Goal: Task Accomplishment & Management: Complete application form

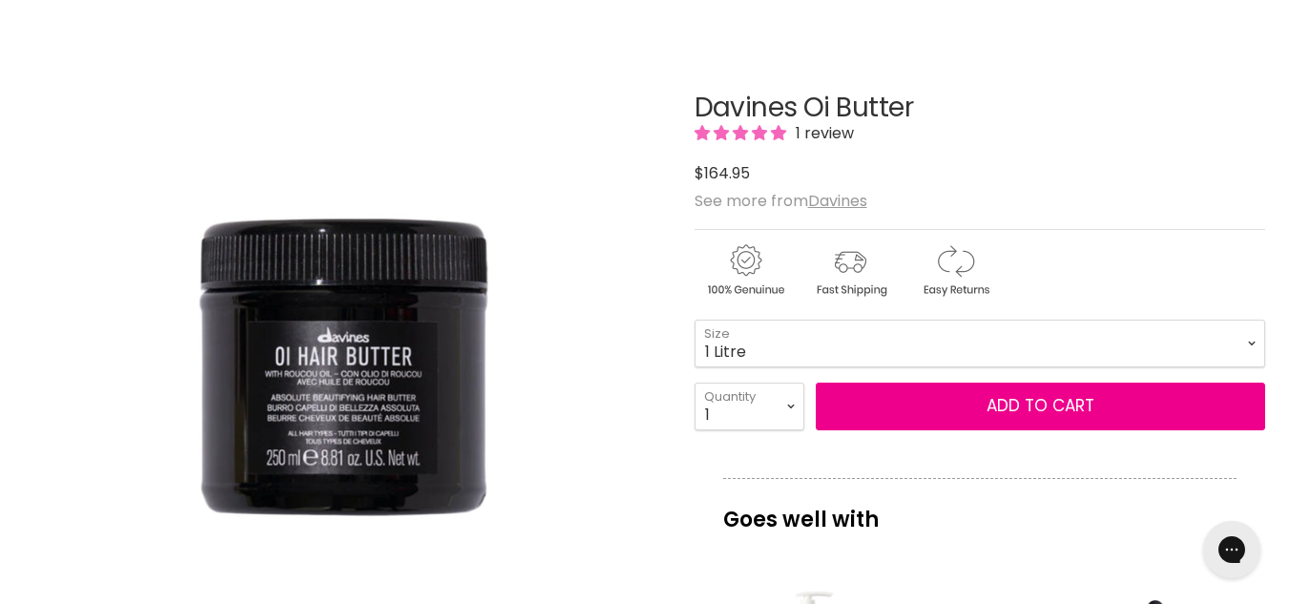
scroll to position [95, 0]
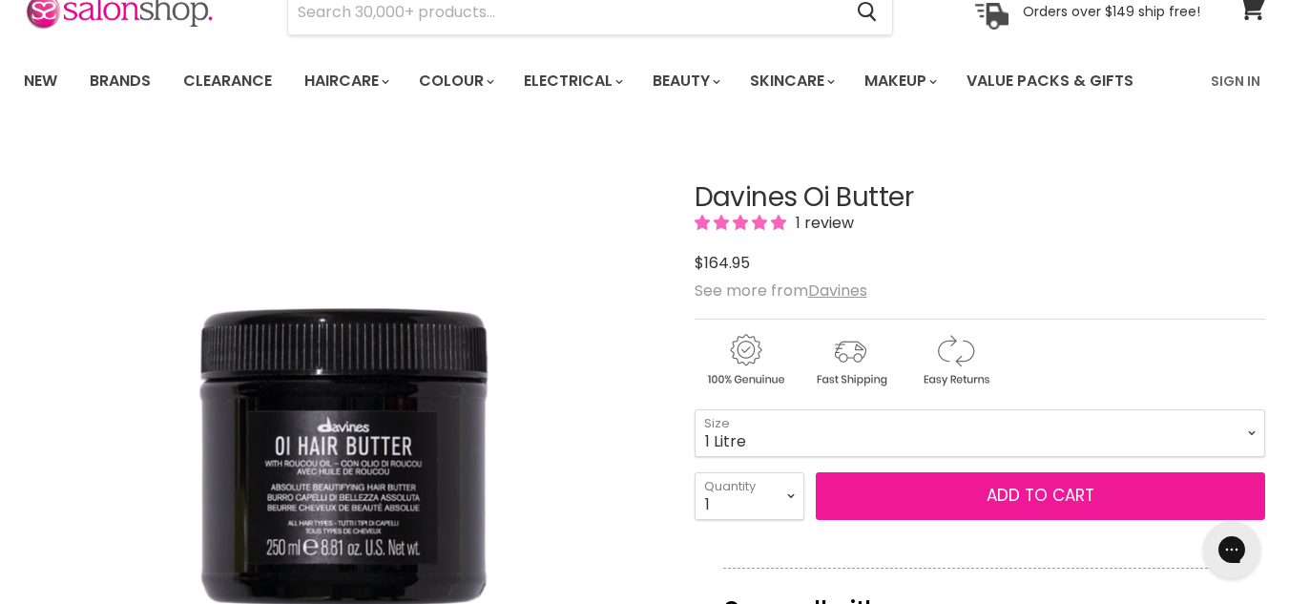
click at [966, 488] on button "Add to cart" at bounding box center [1040, 496] width 449 height 48
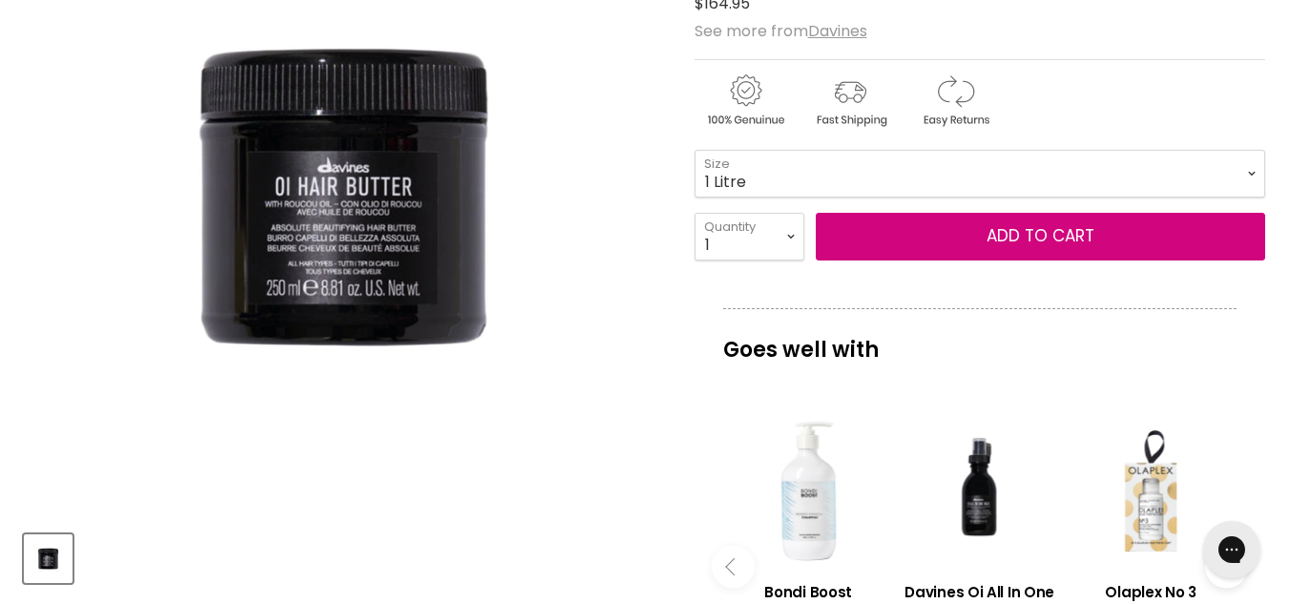
scroll to position [191, 0]
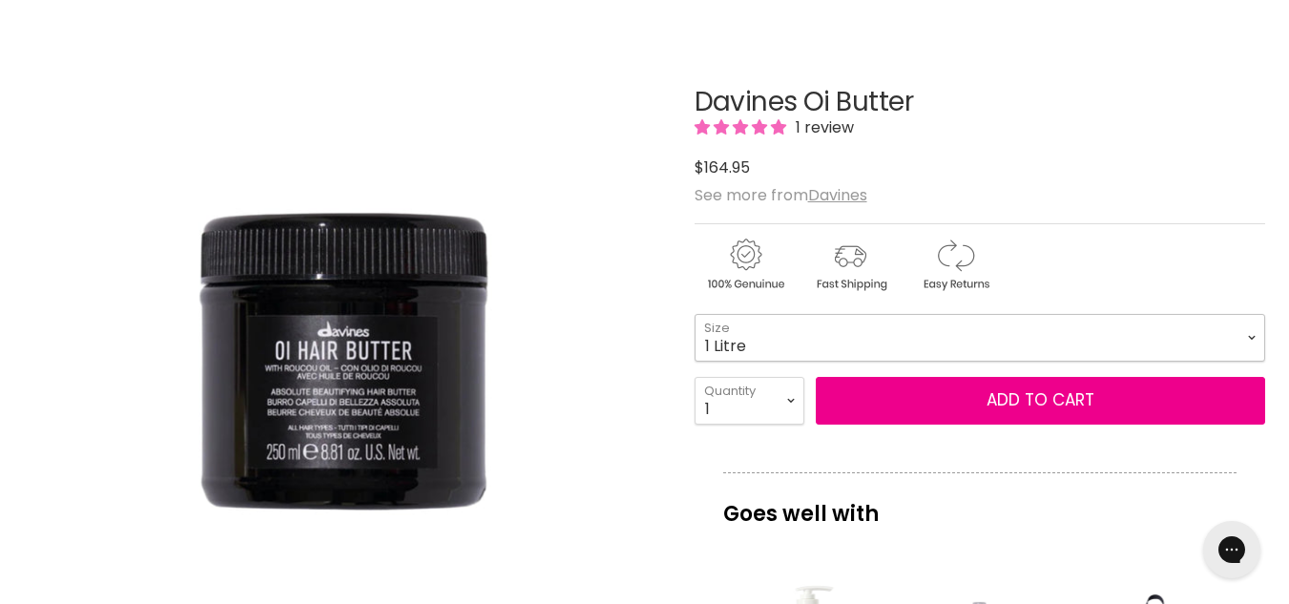
click at [827, 345] on select "250ml 1 Litre" at bounding box center [980, 338] width 571 height 48
click at [695, 314] on select "250ml 1 Litre" at bounding box center [980, 338] width 571 height 48
click at [801, 339] on select "250ml 1 Litre" at bounding box center [980, 338] width 571 height 48
click at [695, 314] on select "250ml 1 Litre" at bounding box center [980, 338] width 571 height 48
select select "1 Litre"
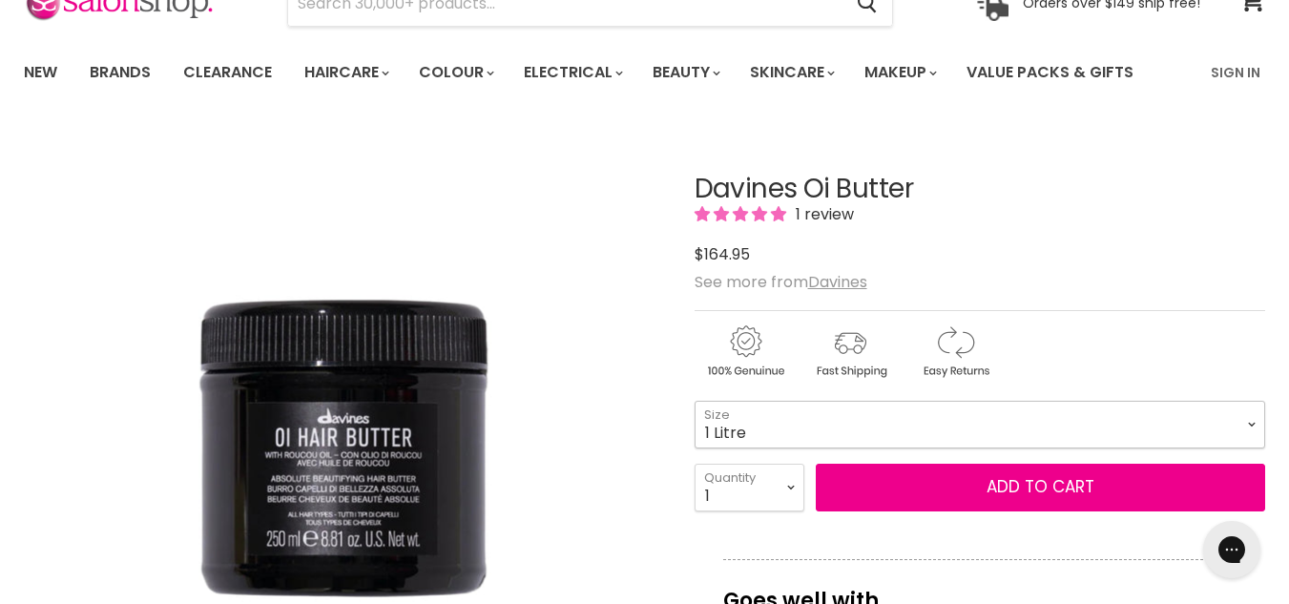
scroll to position [286, 0]
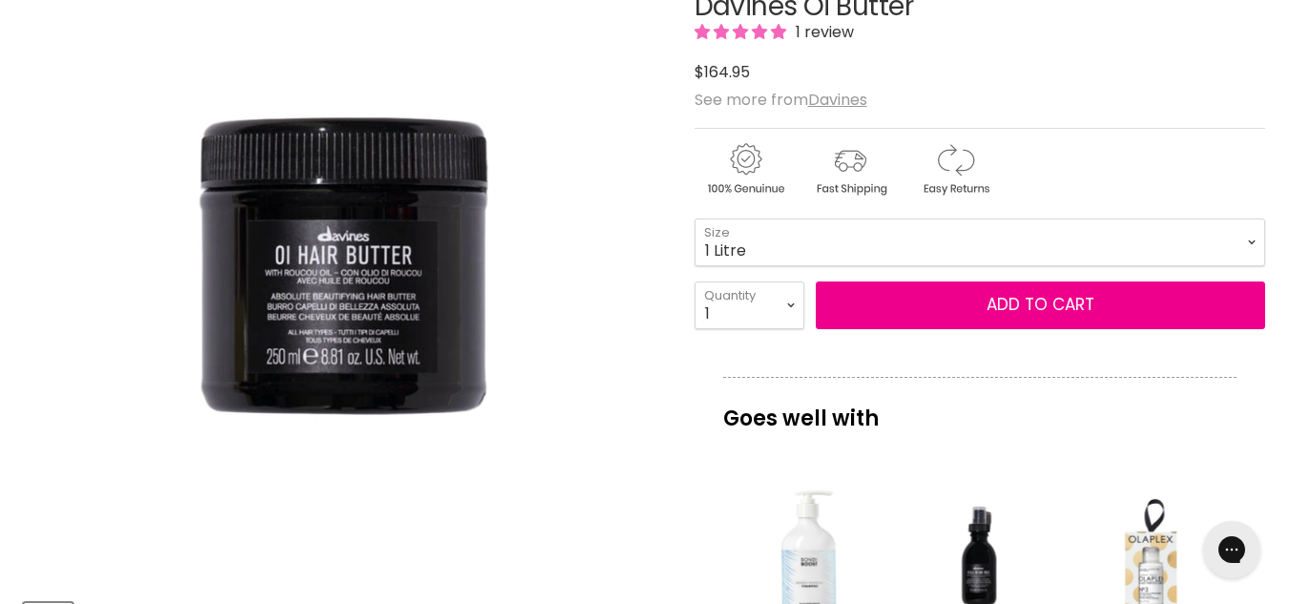
click at [877, 330] on div "Davines Oi Butter 1 review $0 $164.95 See more from Davines 250ml - 1 Litre -" at bounding box center [980, 570] width 571 height 1250
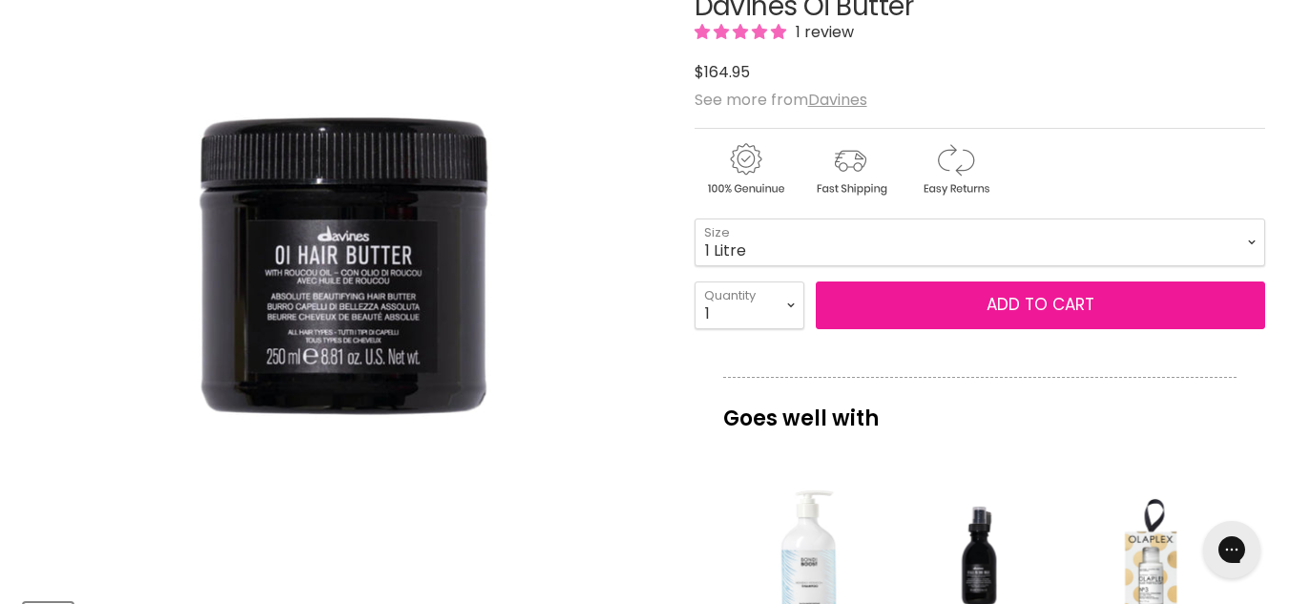
click at [1091, 303] on button "Add to cart" at bounding box center [1040, 306] width 449 height 48
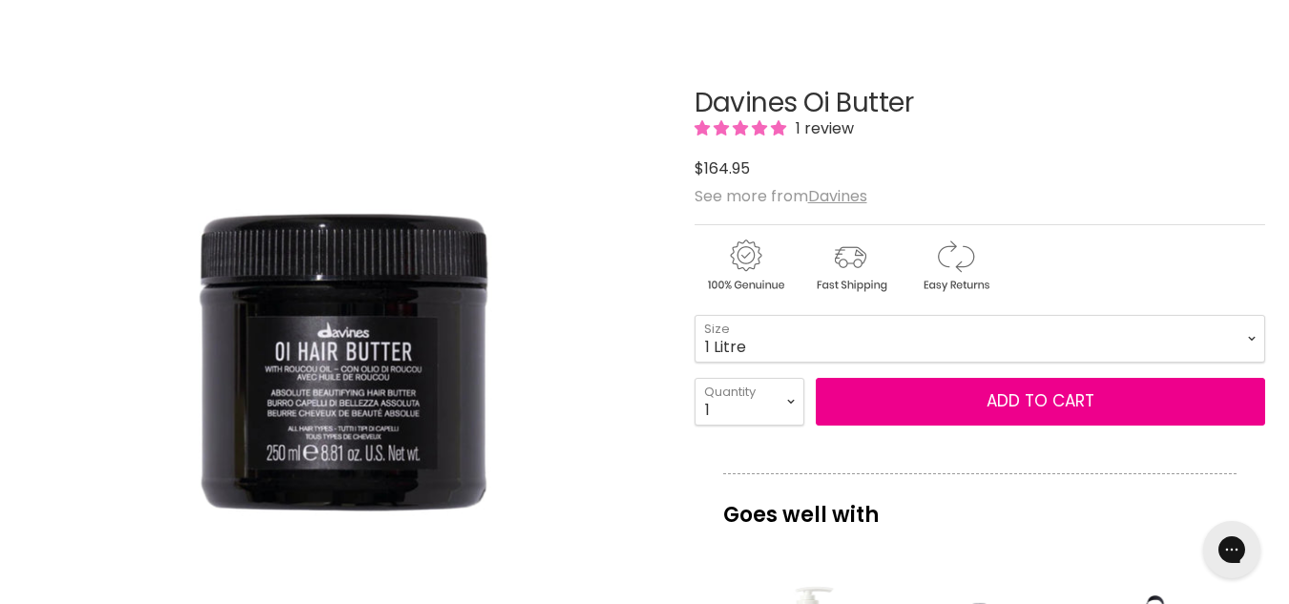
scroll to position [191, 0]
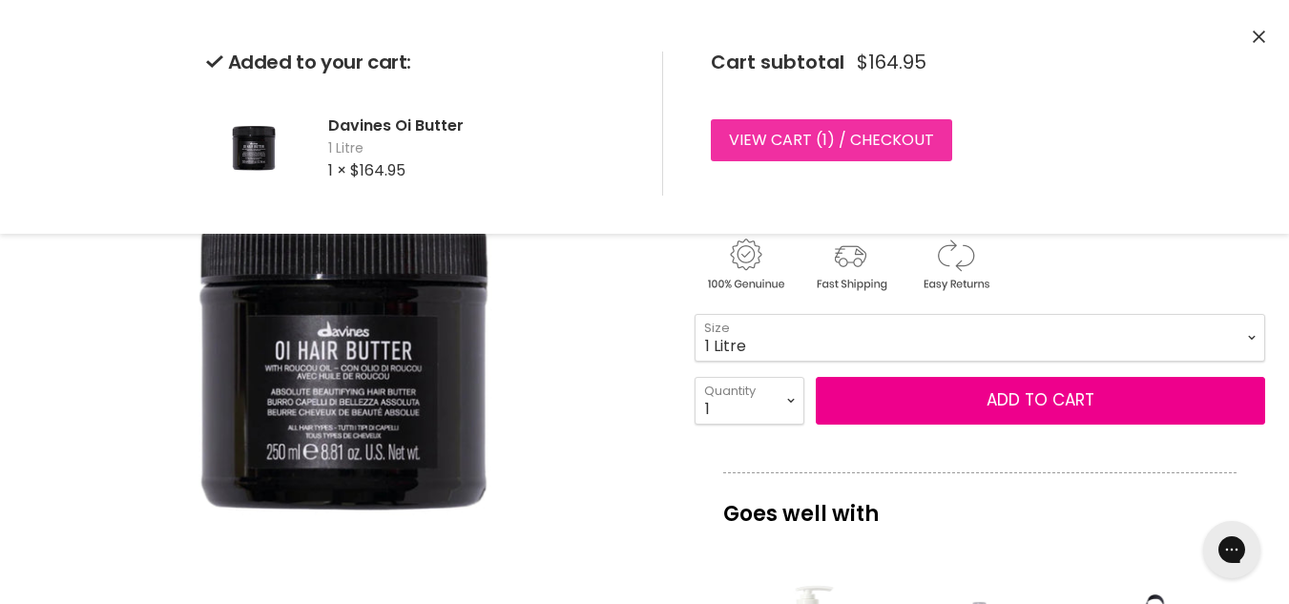
click at [803, 134] on link "View cart ( 1 ) / Checkout" at bounding box center [831, 140] width 241 height 42
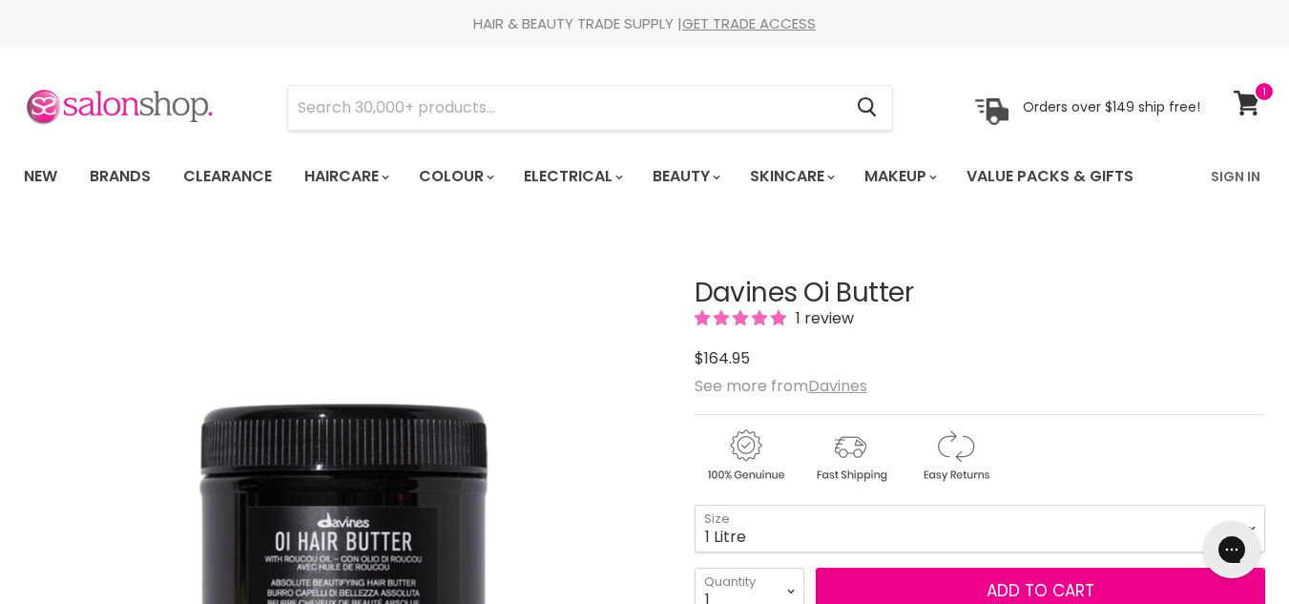
click at [157, 102] on img at bounding box center [119, 108] width 191 height 40
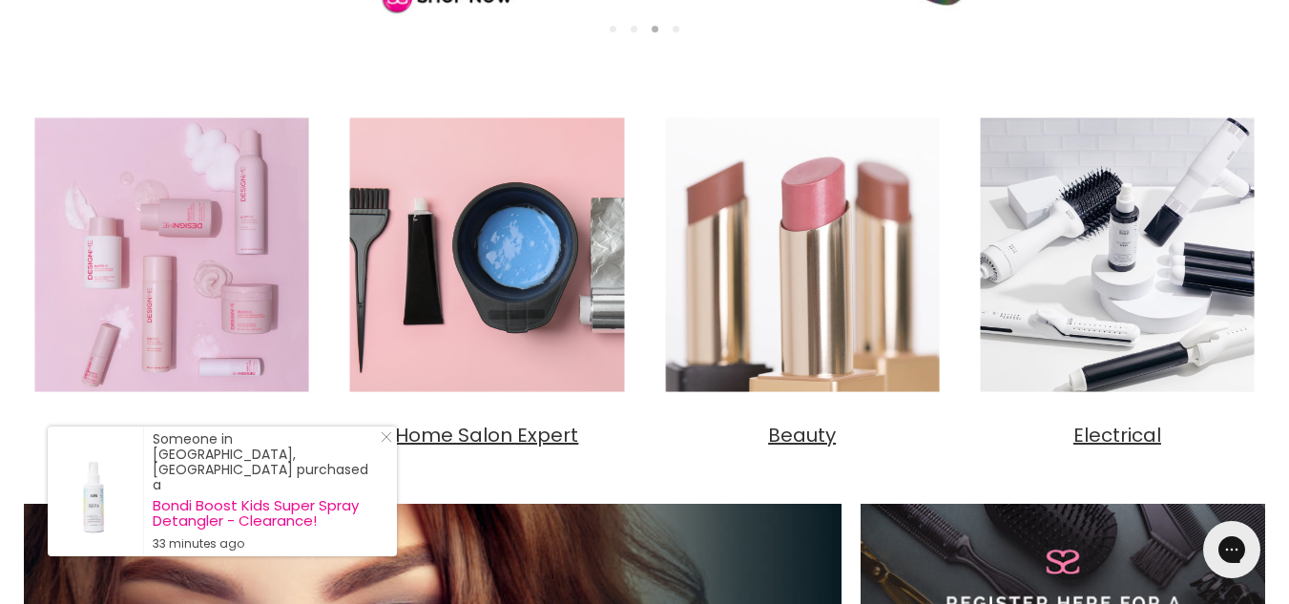
scroll to position [668, 0]
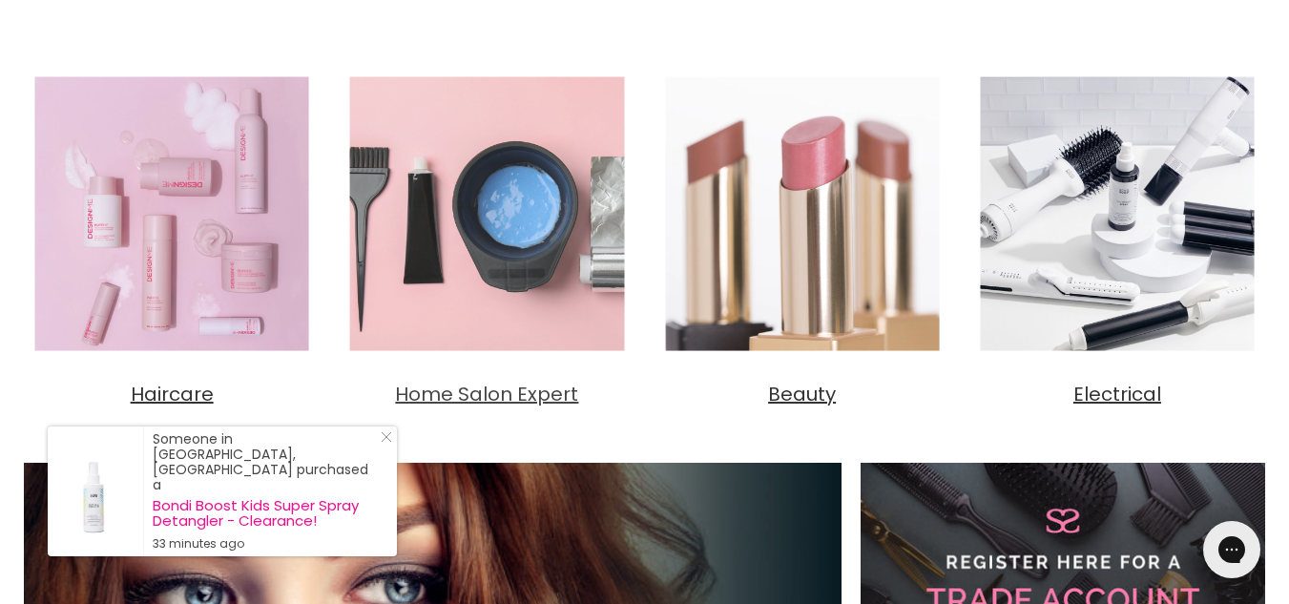
click at [447, 389] on span "Home Salon Expert" at bounding box center [486, 394] width 183 height 27
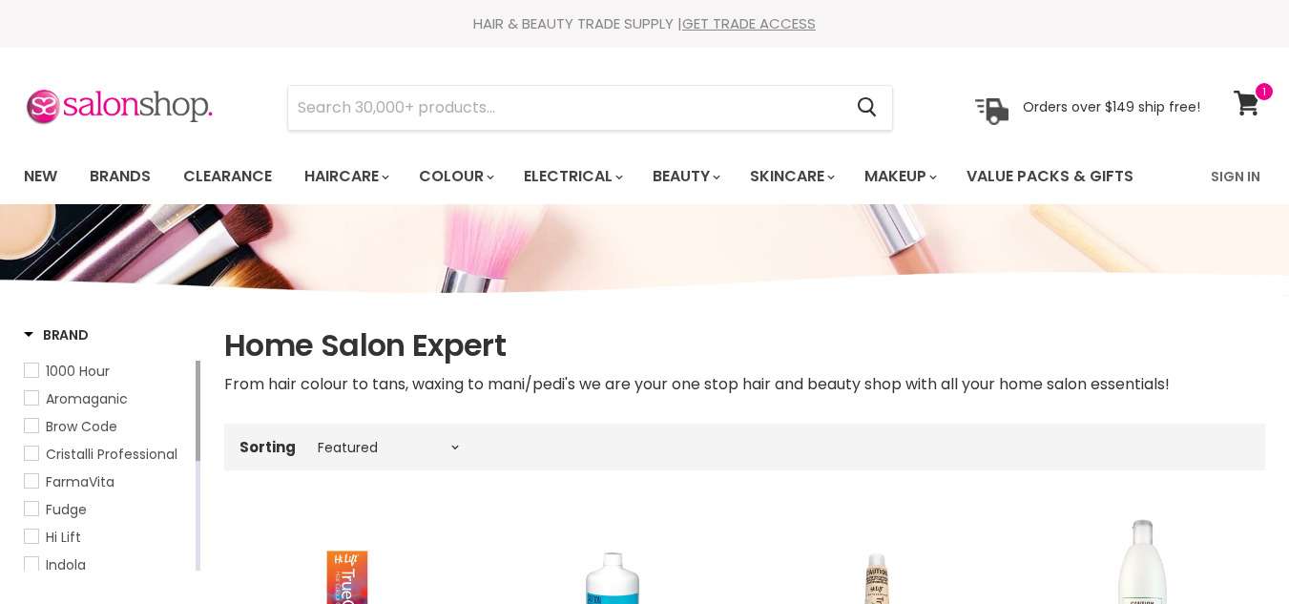
select select "manual"
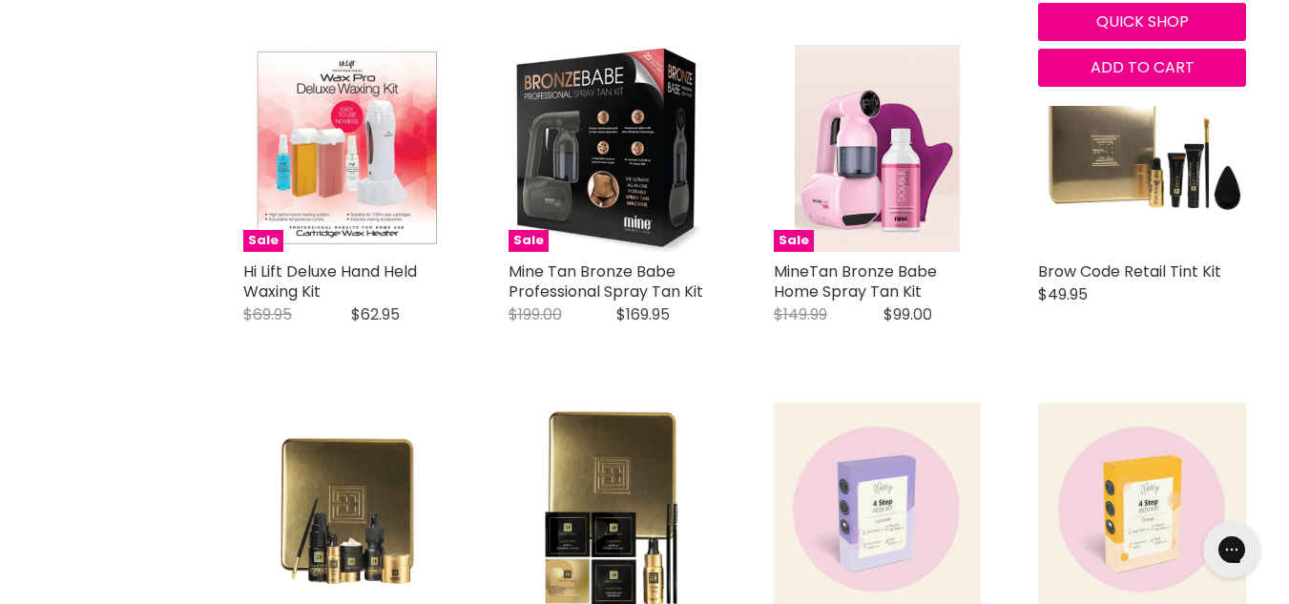
scroll to position [3340, 0]
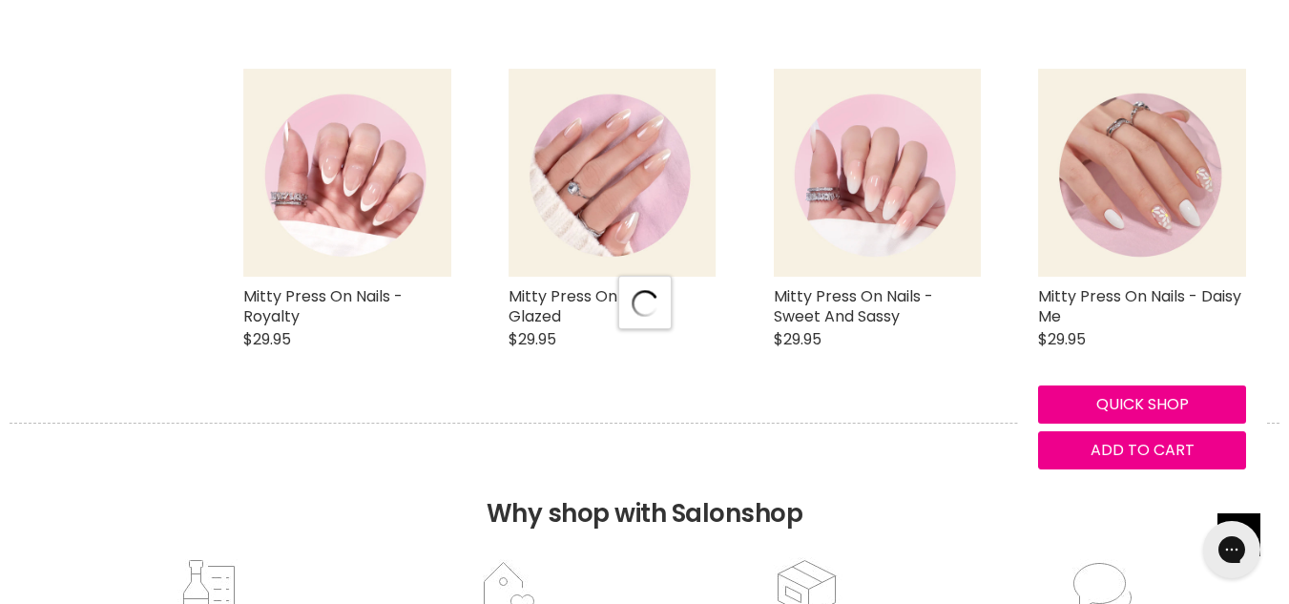
select select "manual"
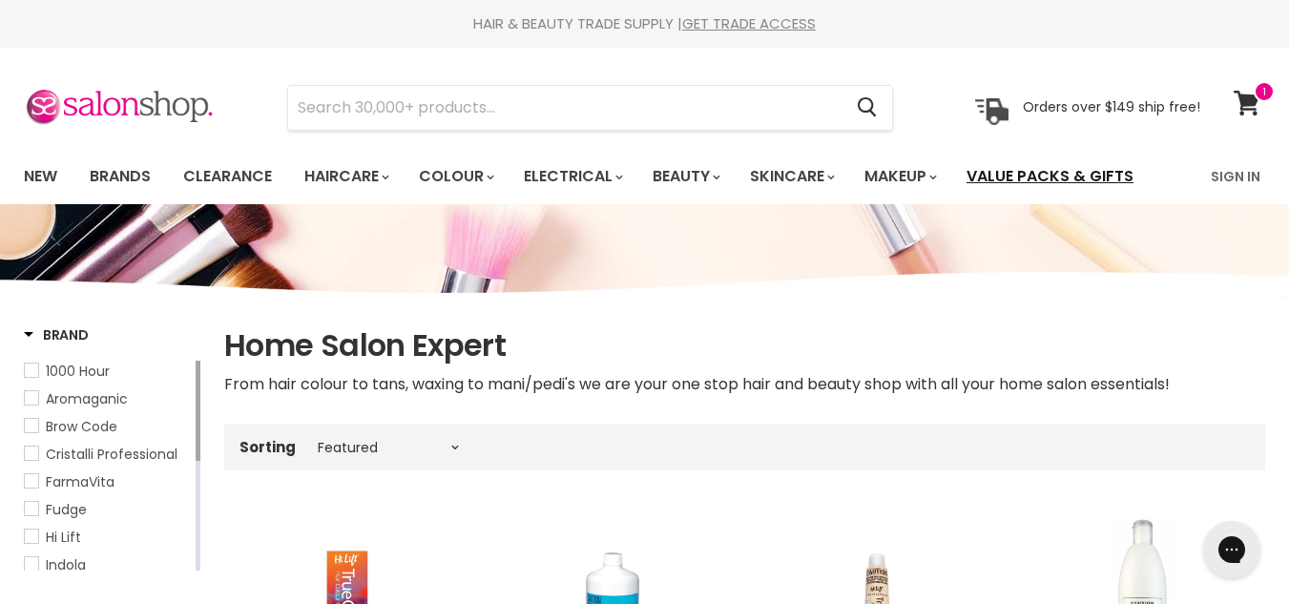
click at [1108, 168] on link "Value Packs & Gifts" at bounding box center [1050, 177] width 196 height 40
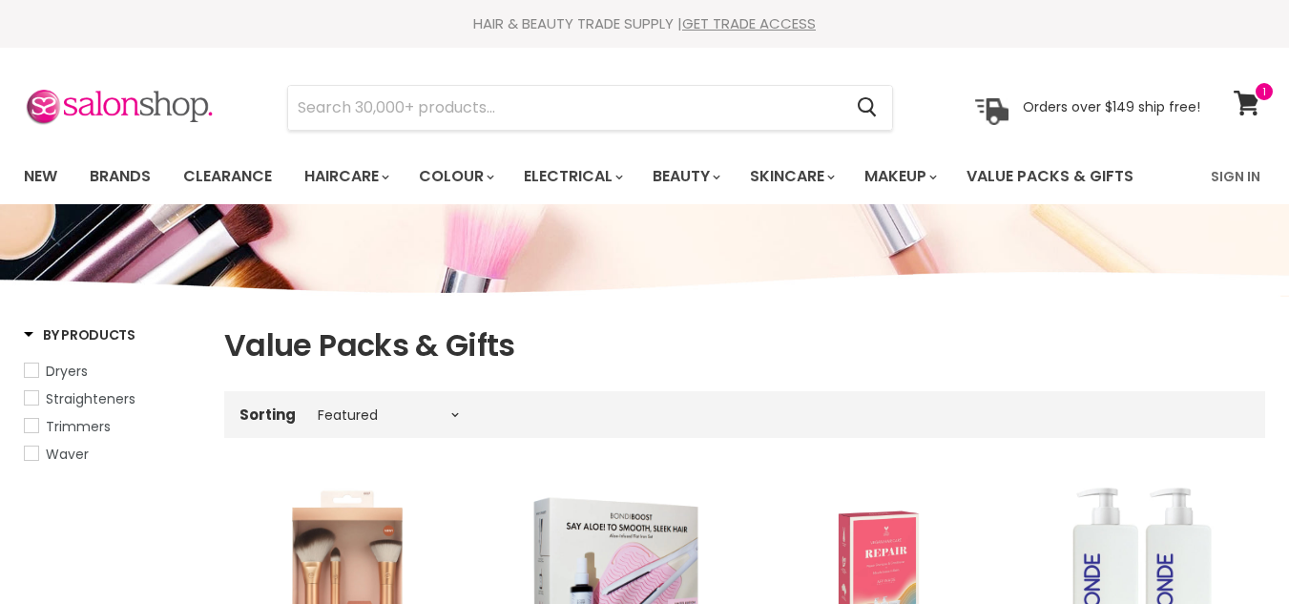
select select "manual"
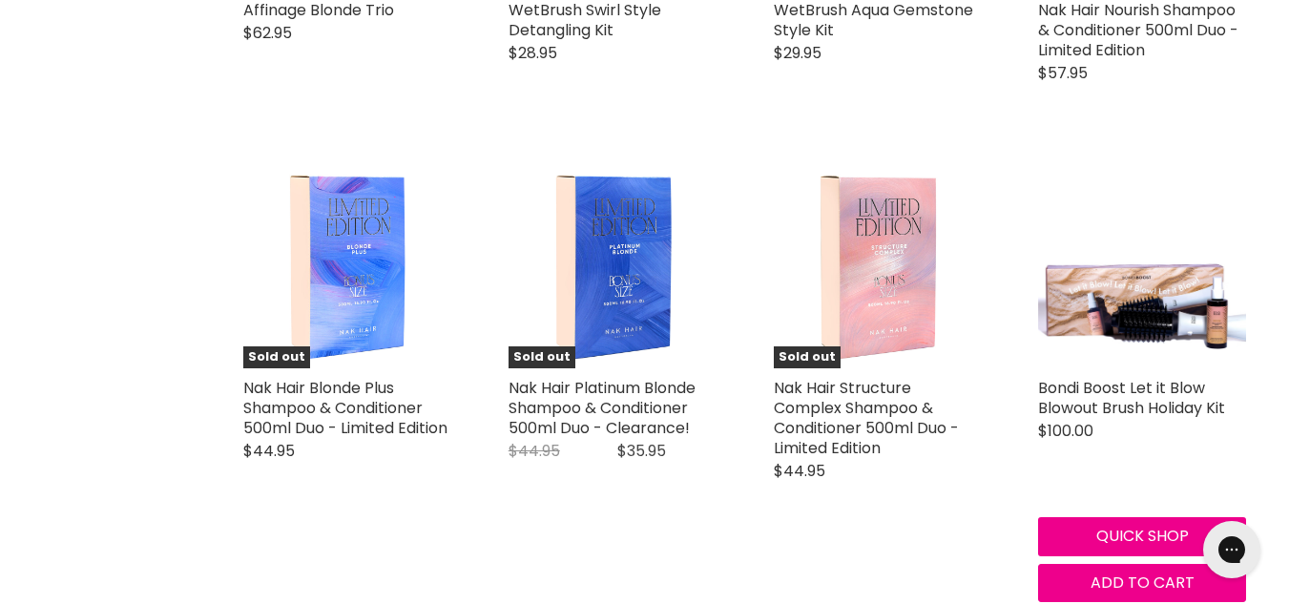
scroll to position [4103, 0]
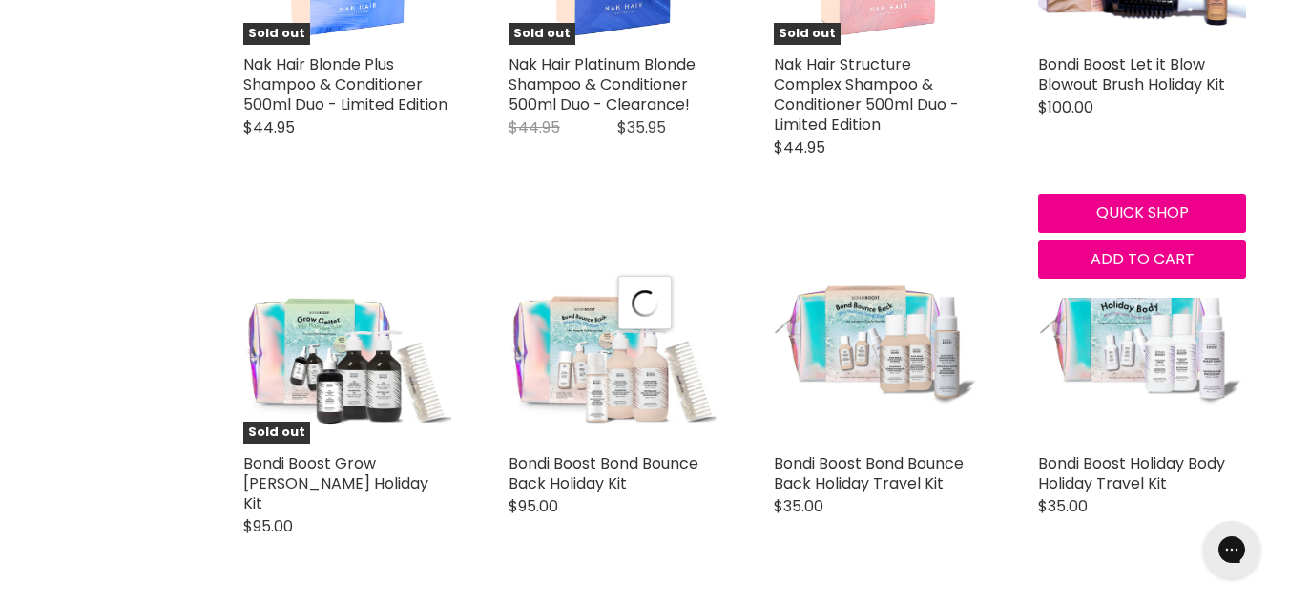
scroll to position [4580, 0]
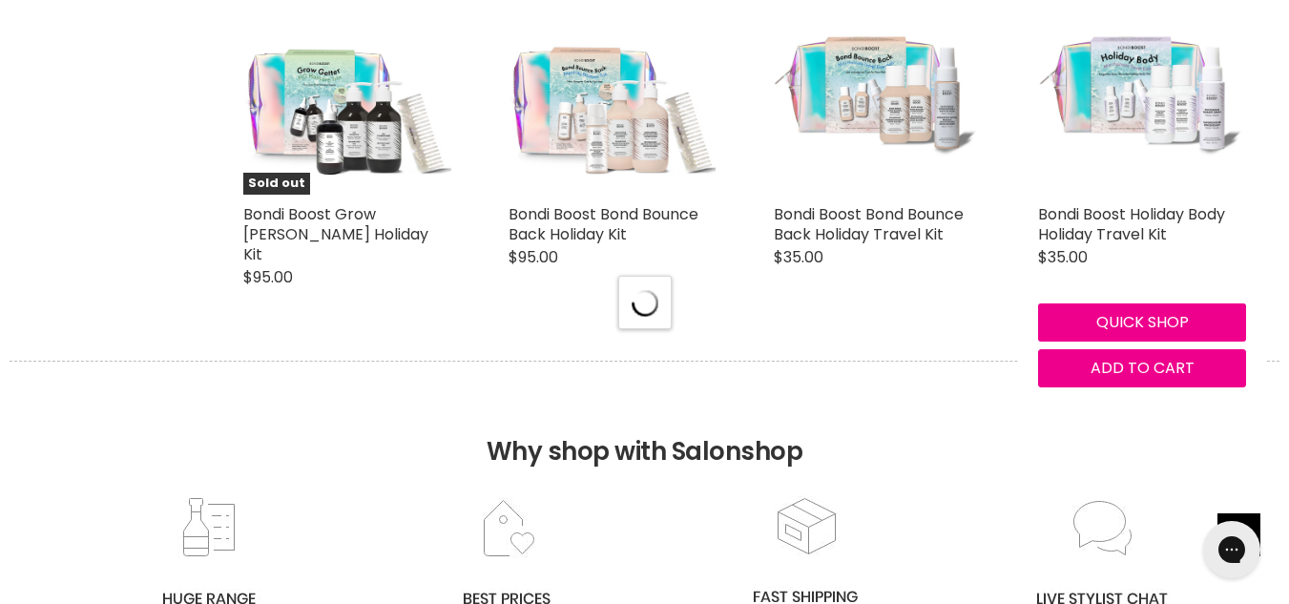
select select "manual"
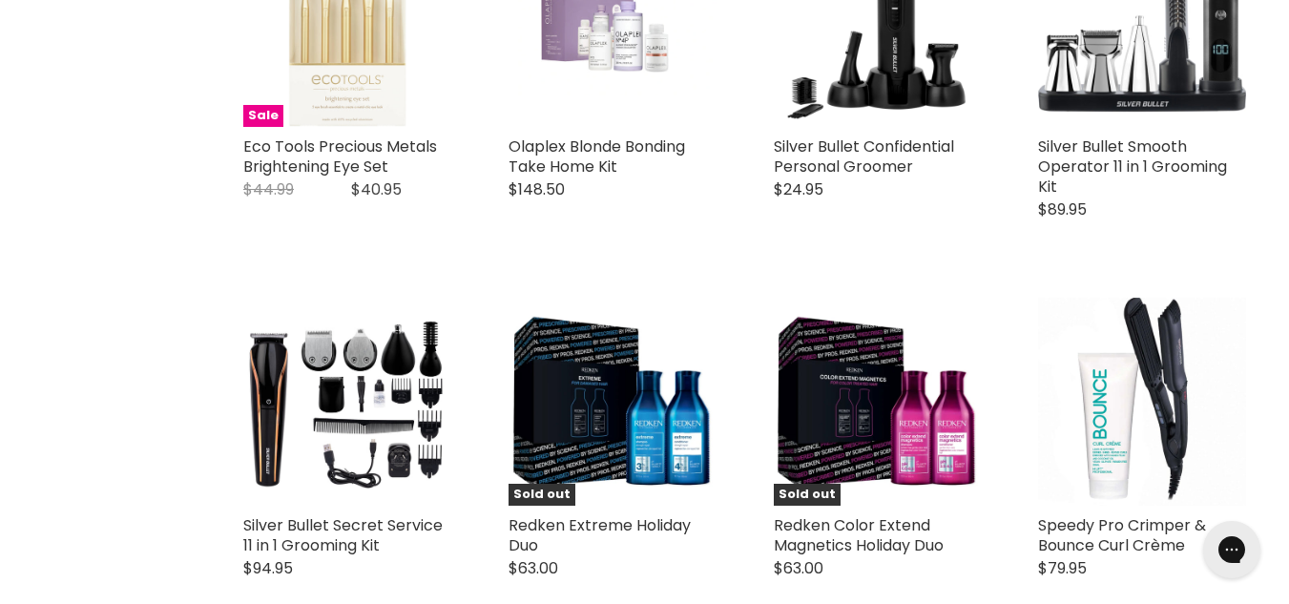
scroll to position [0, 0]
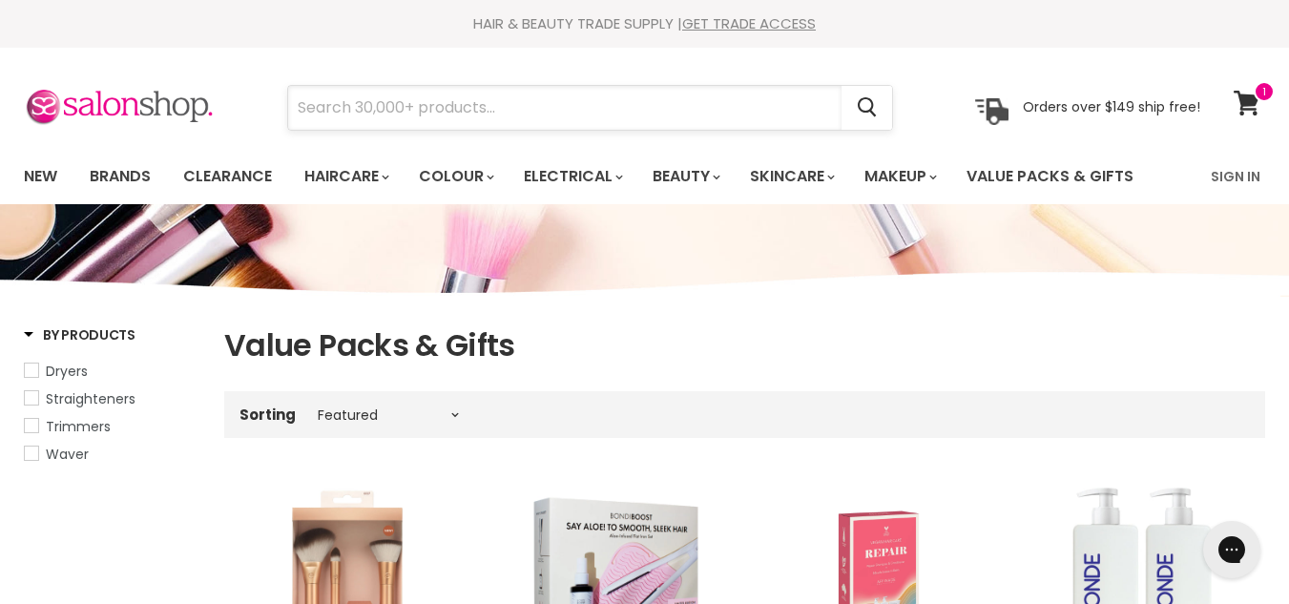
click at [418, 106] on input "Search" at bounding box center [565, 108] width 554 height 44
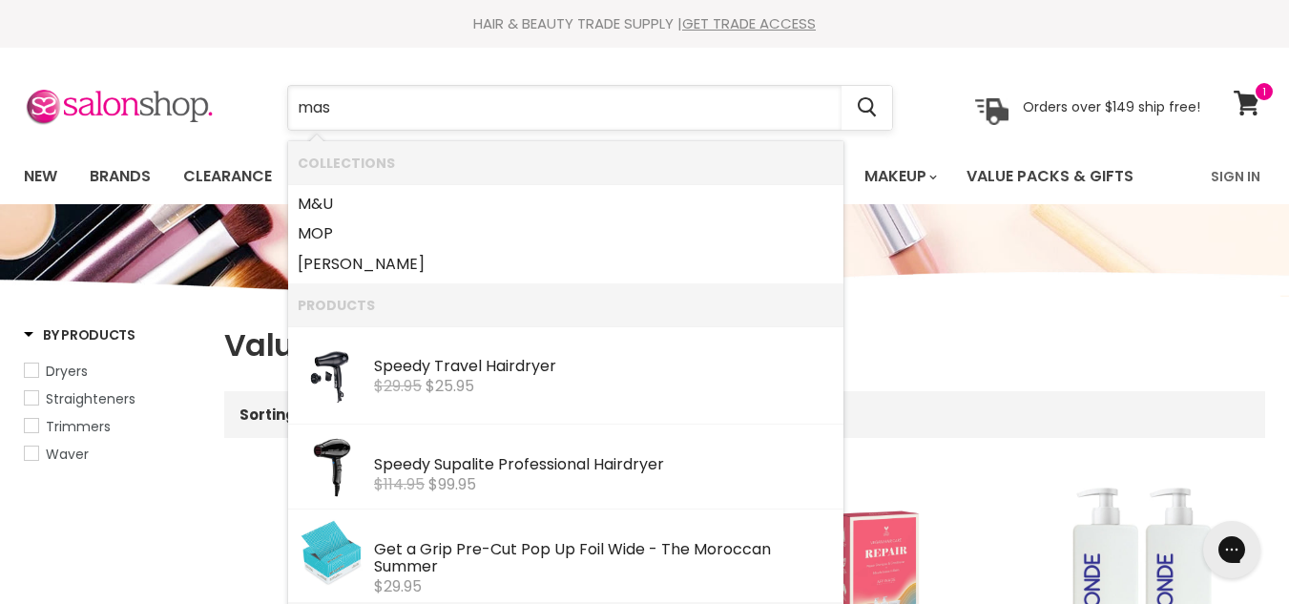
type input "mask"
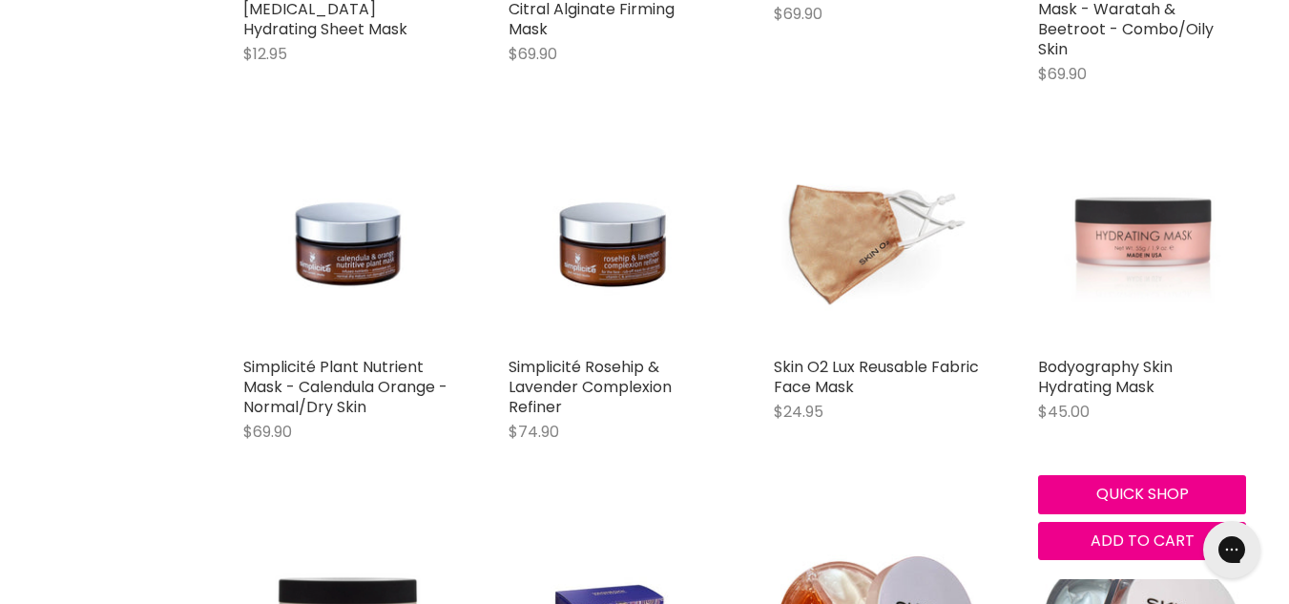
scroll to position [1432, 0]
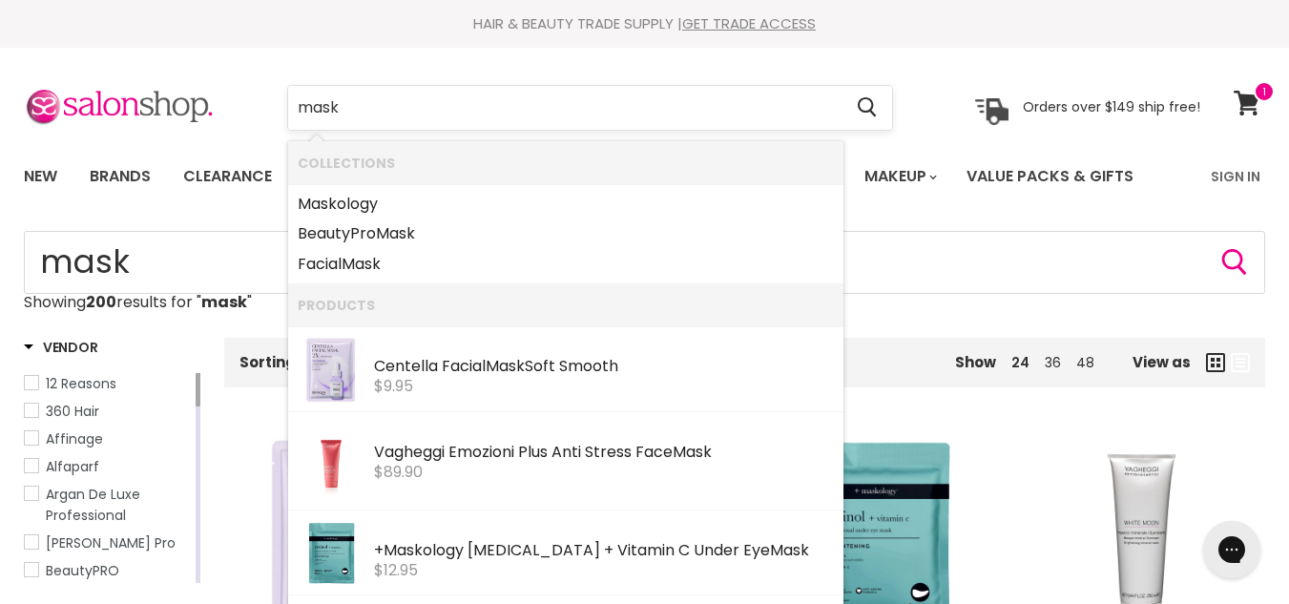
drag, startPoint x: 413, startPoint y: 100, endPoint x: 289, endPoint y: 99, distance: 124.1
click at [289, 99] on input "mask" at bounding box center [565, 108] width 554 height 44
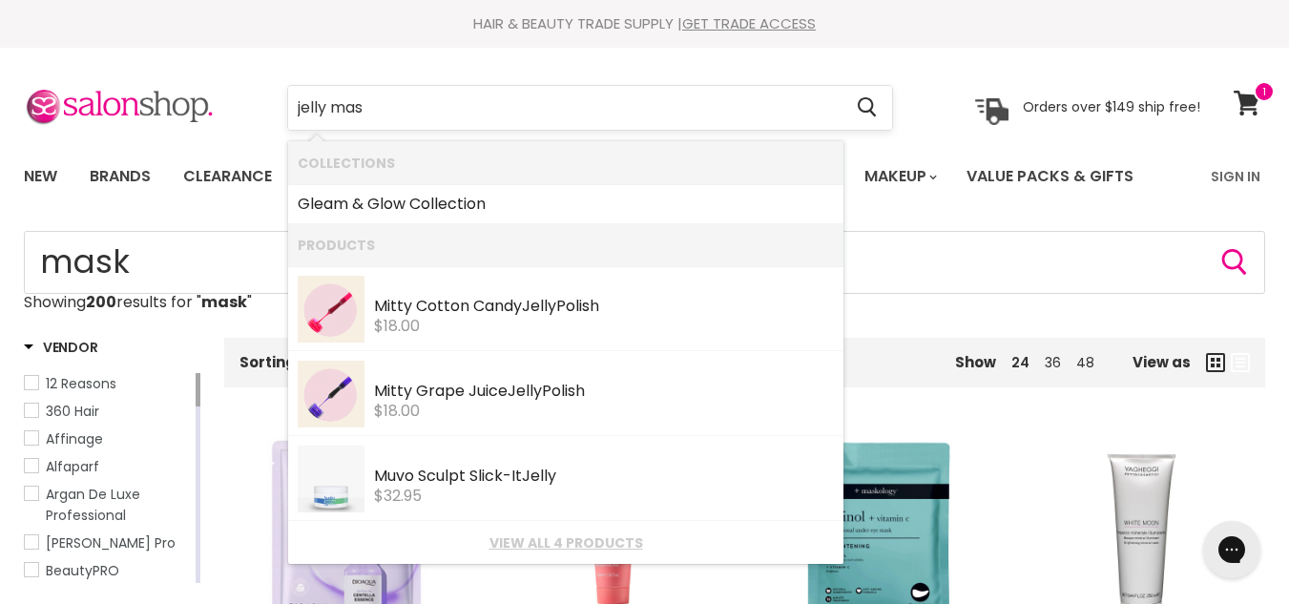
type input "jelly mask"
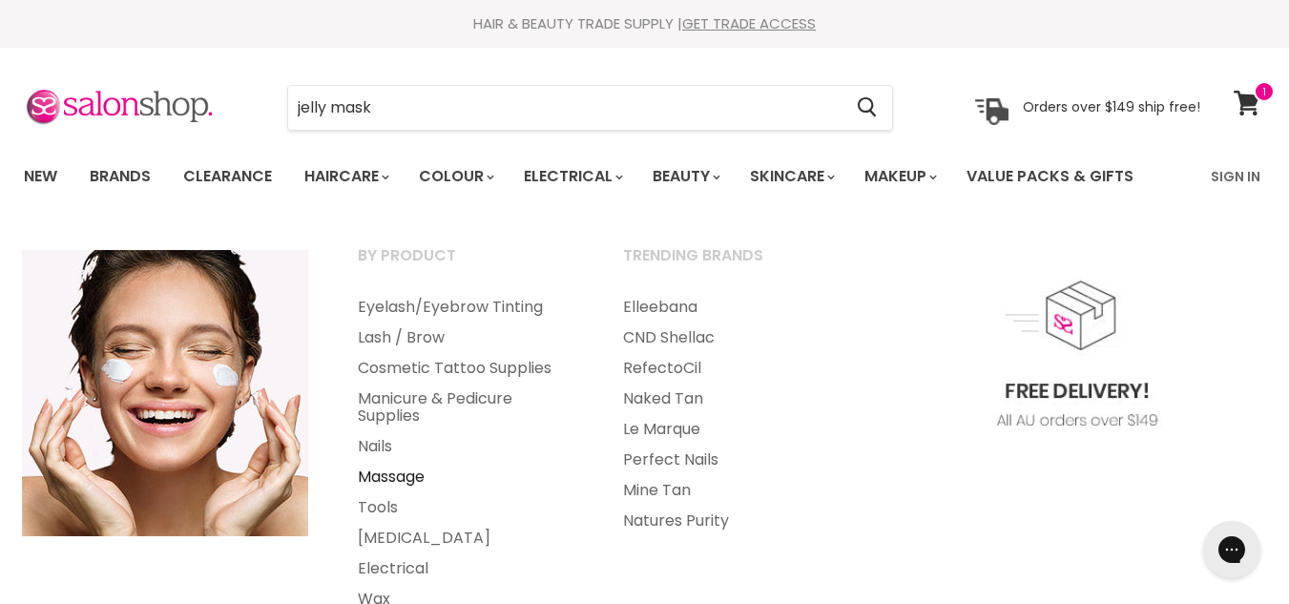
click at [389, 476] on link "Massage" at bounding box center [464, 477] width 261 height 31
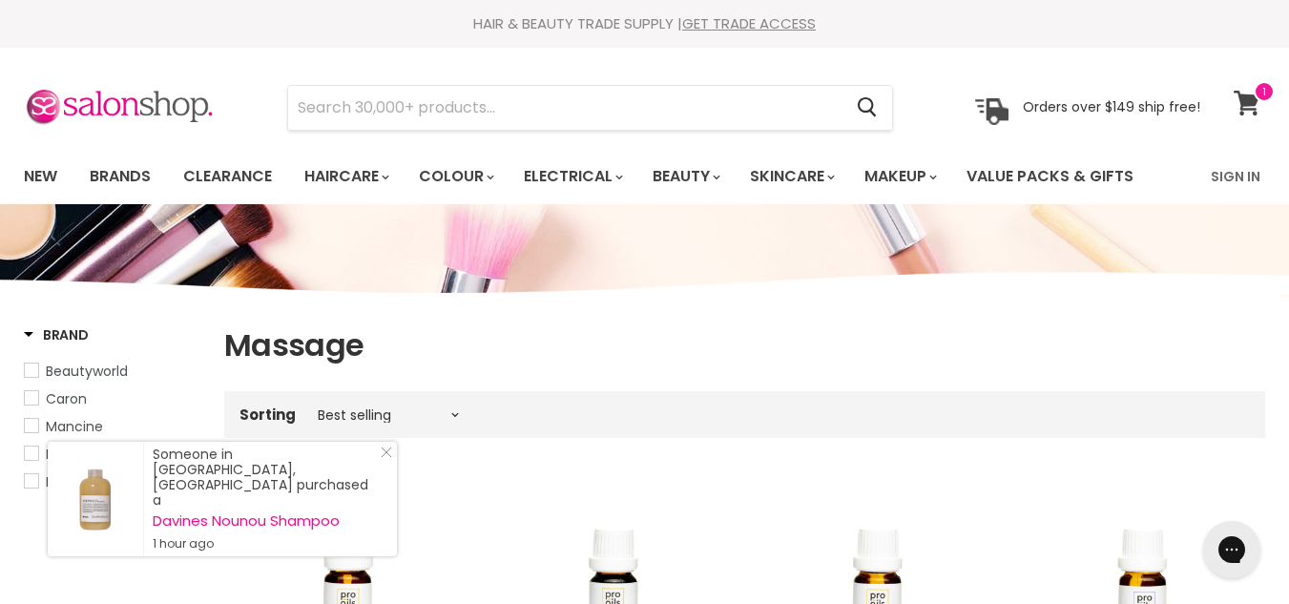
click at [1243, 103] on icon at bounding box center [1247, 103] width 26 height 25
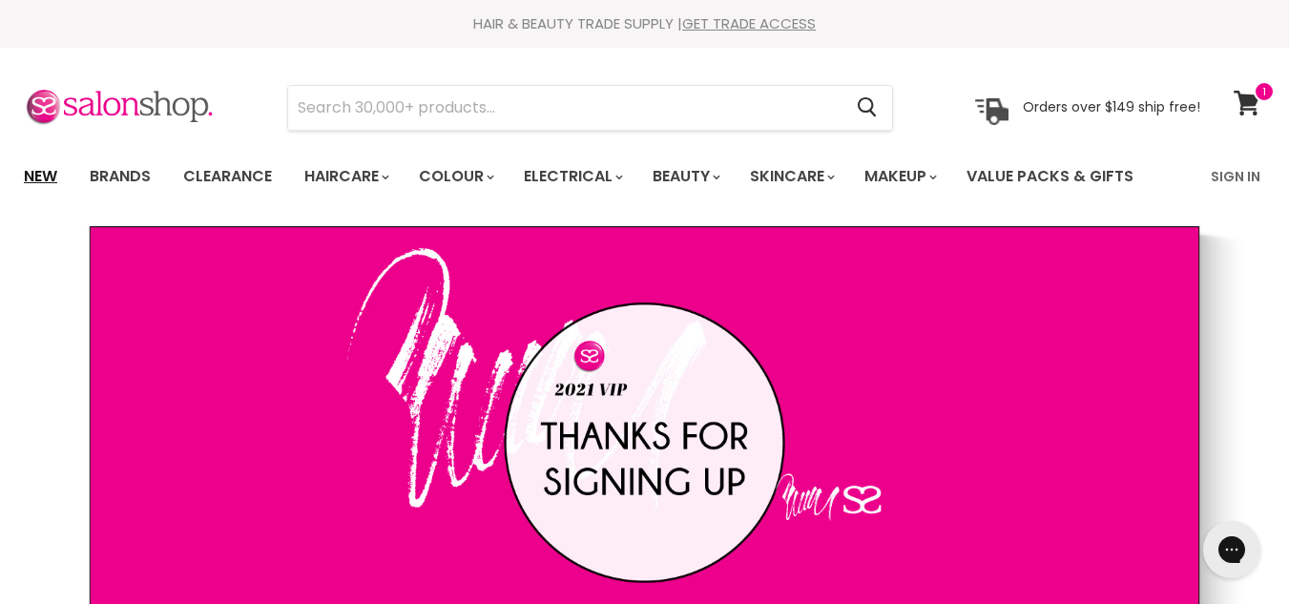
click at [23, 178] on link "New" at bounding box center [41, 177] width 62 height 40
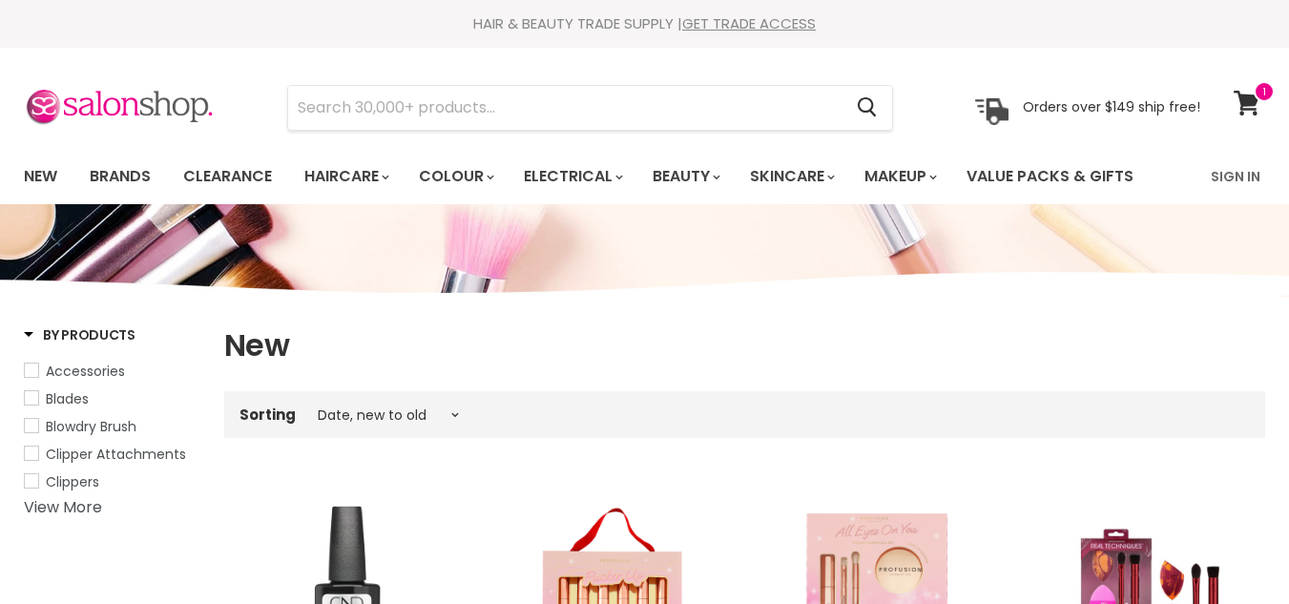
select select "created-descending"
click at [131, 100] on img at bounding box center [119, 108] width 191 height 40
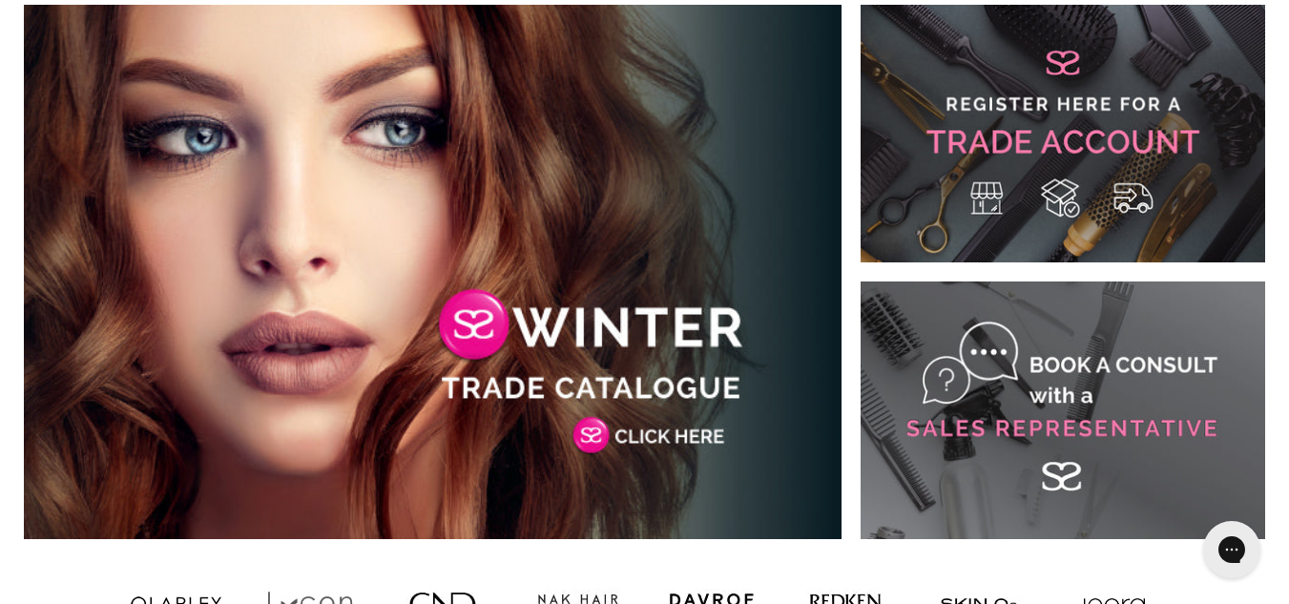
scroll to position [859, 0]
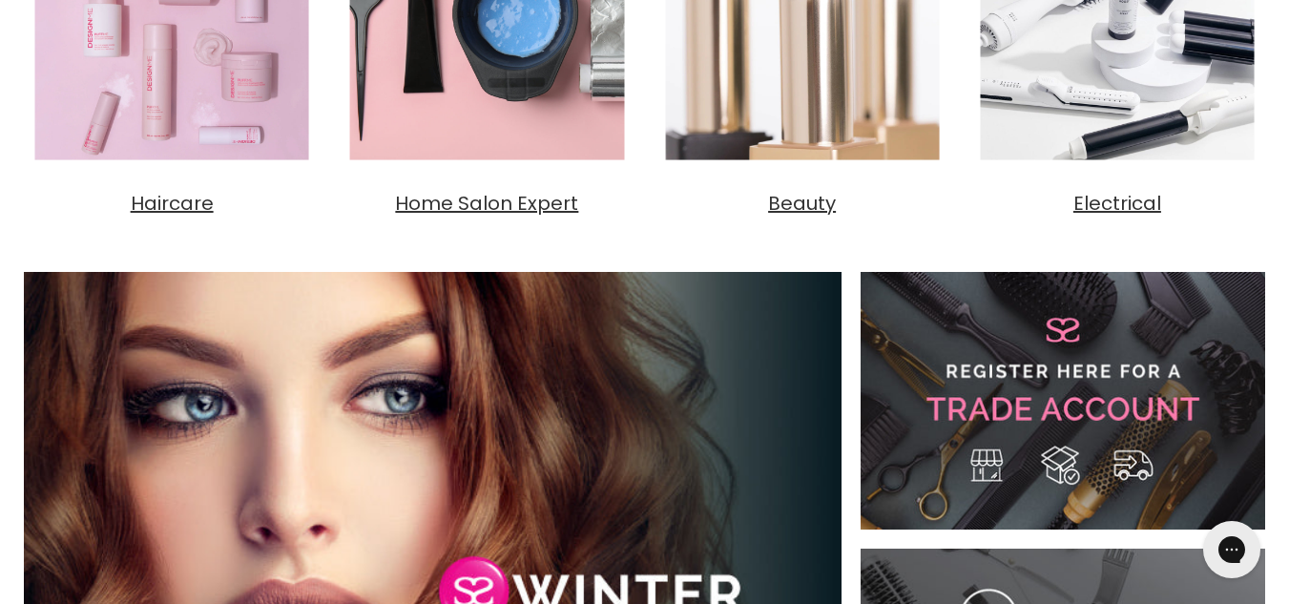
click at [1051, 344] on link "Main content" at bounding box center [1063, 401] width 405 height 258
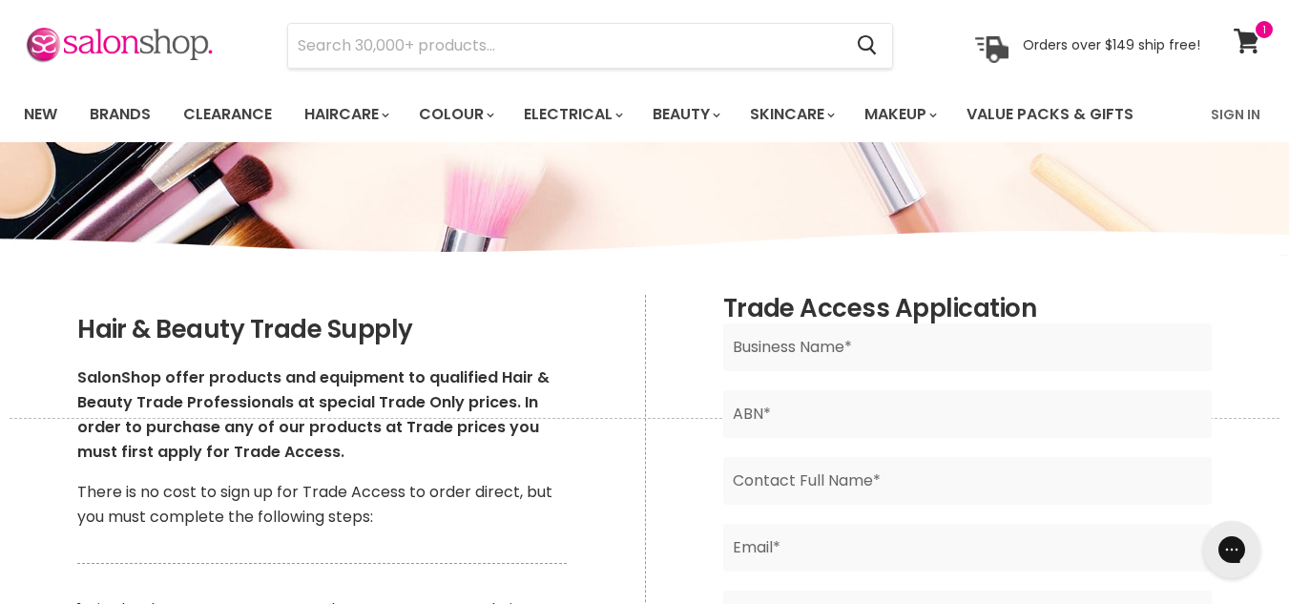
scroll to position [95, 0]
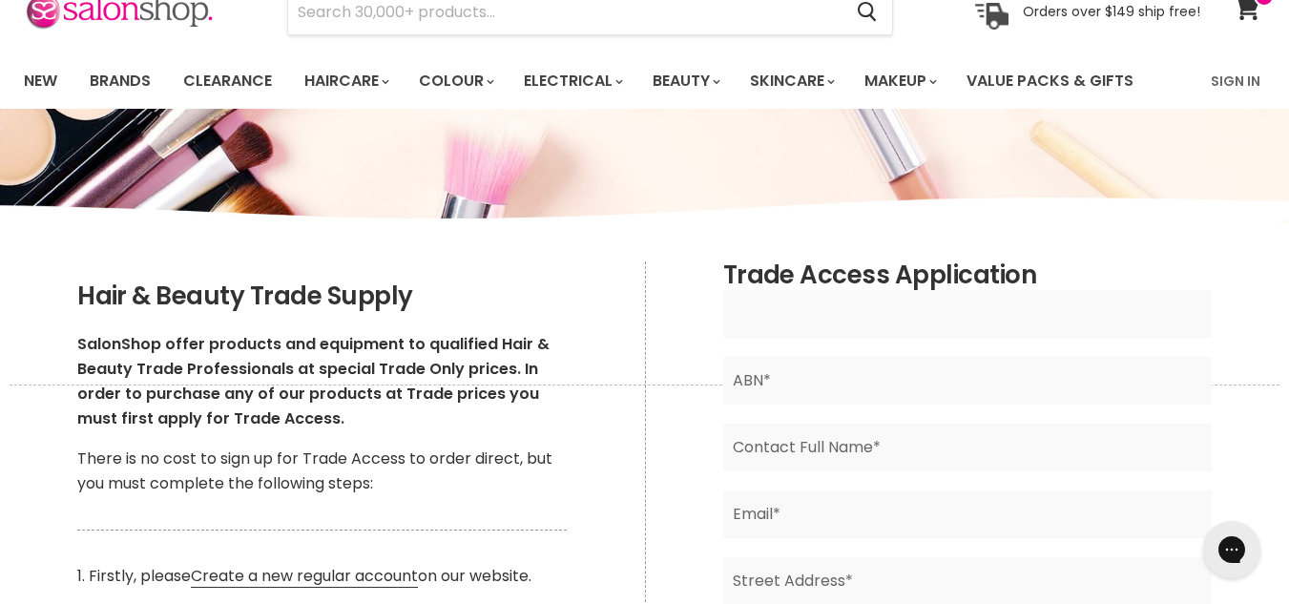
click at [842, 325] on input "Main content" at bounding box center [967, 314] width 489 height 48
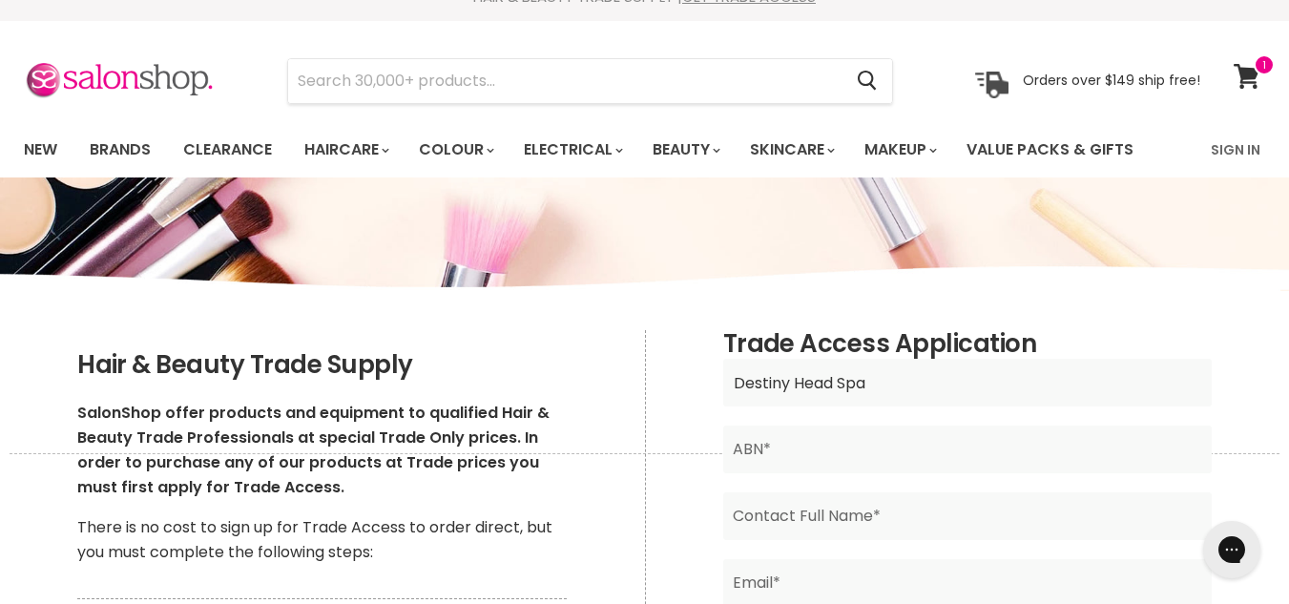
scroll to position [0, 0]
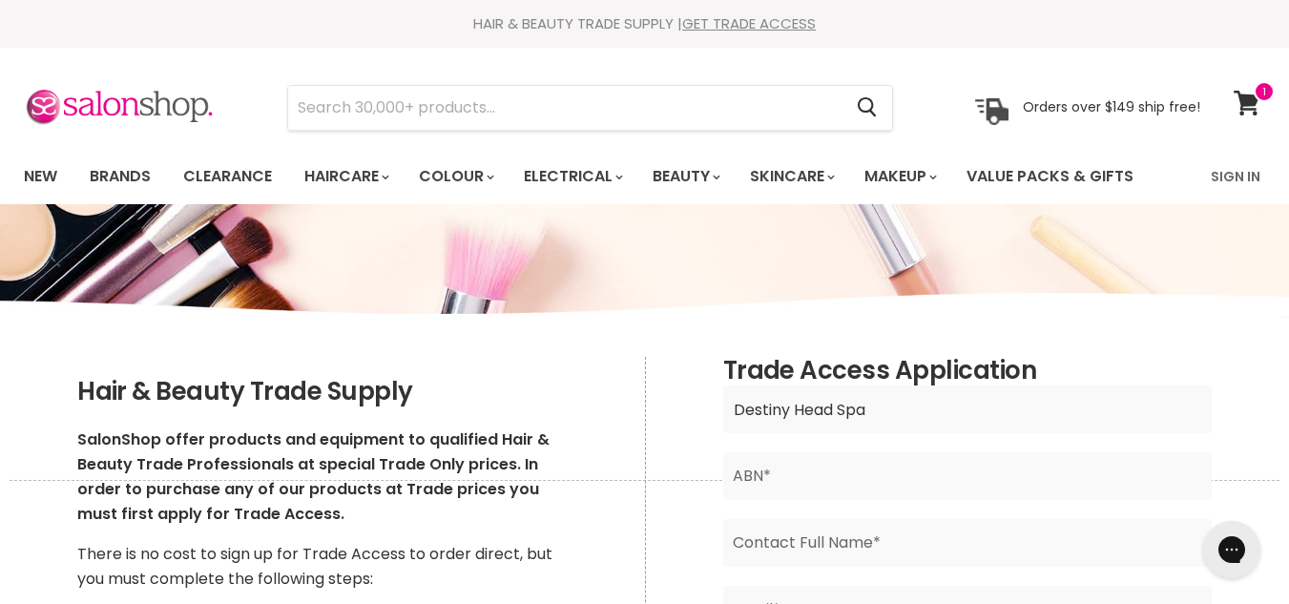
type input "Destiny Head Spa"
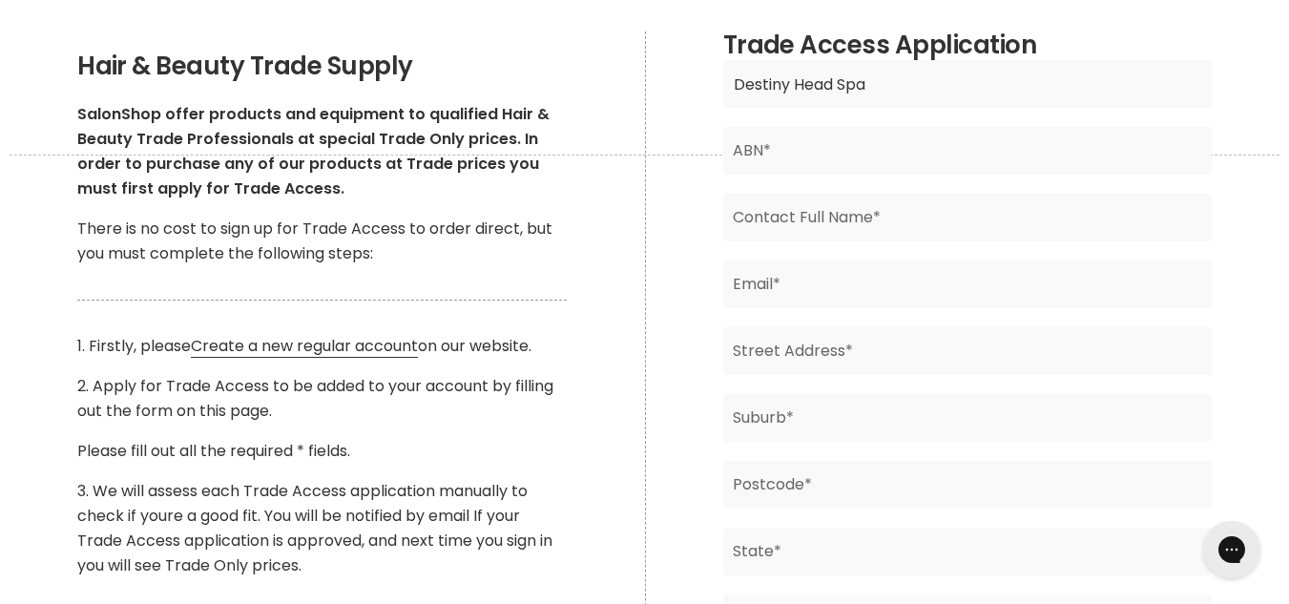
scroll to position [286, 0]
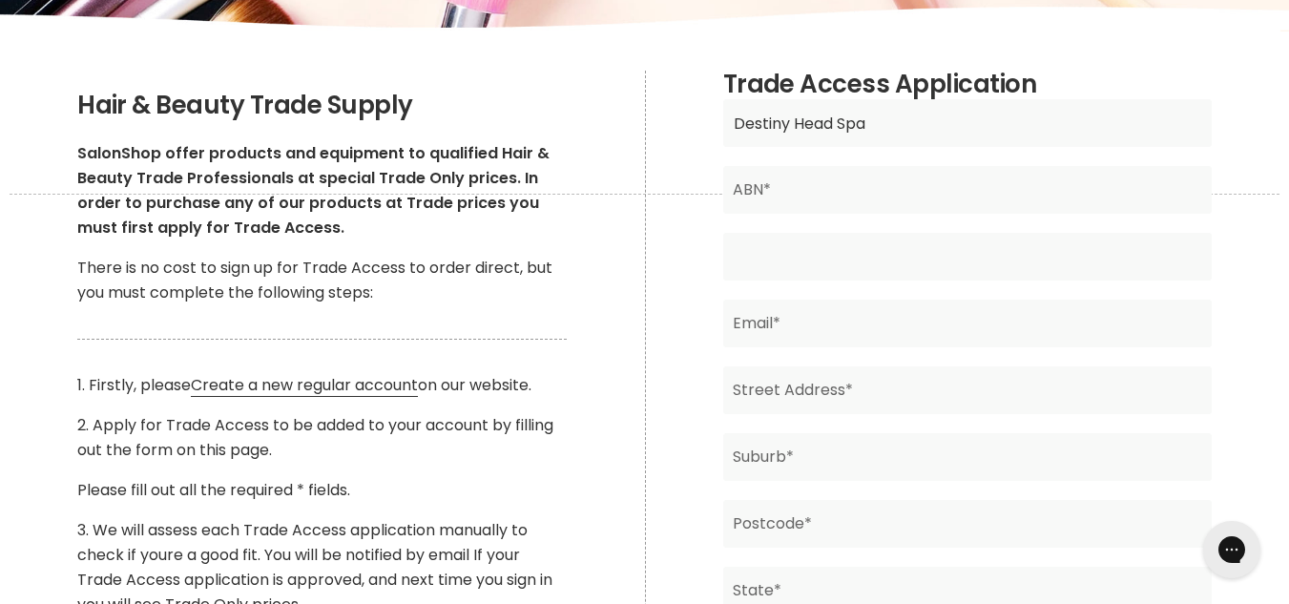
click at [809, 261] on input "Main content" at bounding box center [967, 257] width 489 height 48
type input "Niramon Klaisuwan"
click at [791, 323] on input "Main content" at bounding box center [967, 324] width 489 height 48
type input "destinyheadspa@gmail.com"
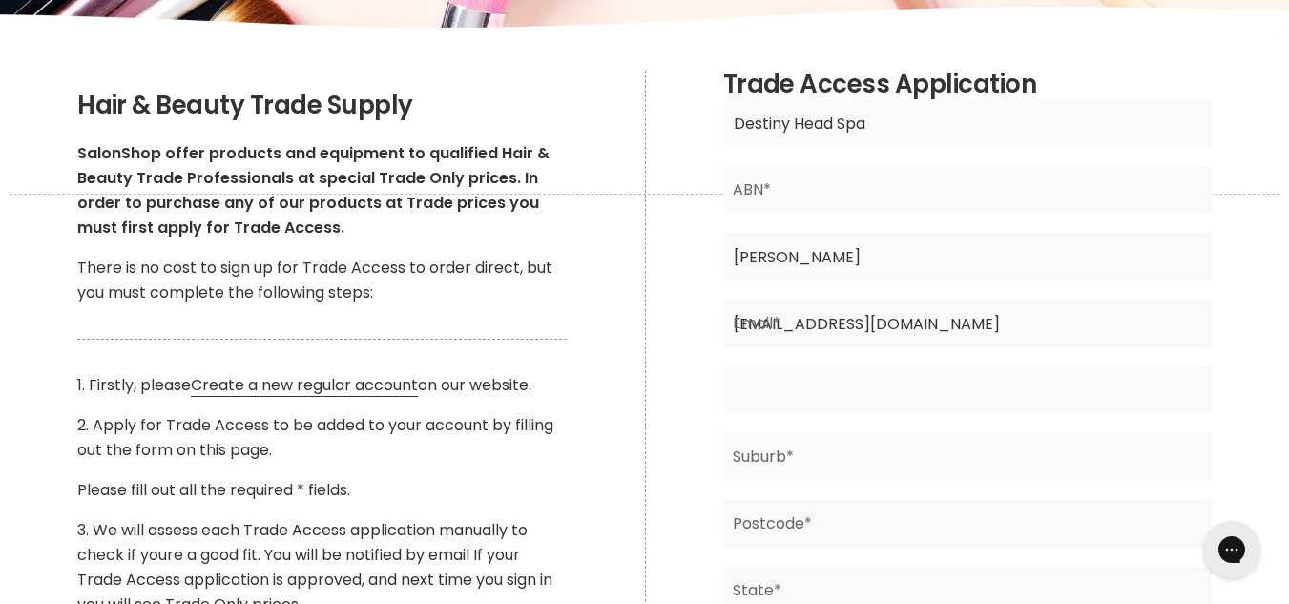
click at [870, 391] on input "Main content" at bounding box center [967, 390] width 489 height 48
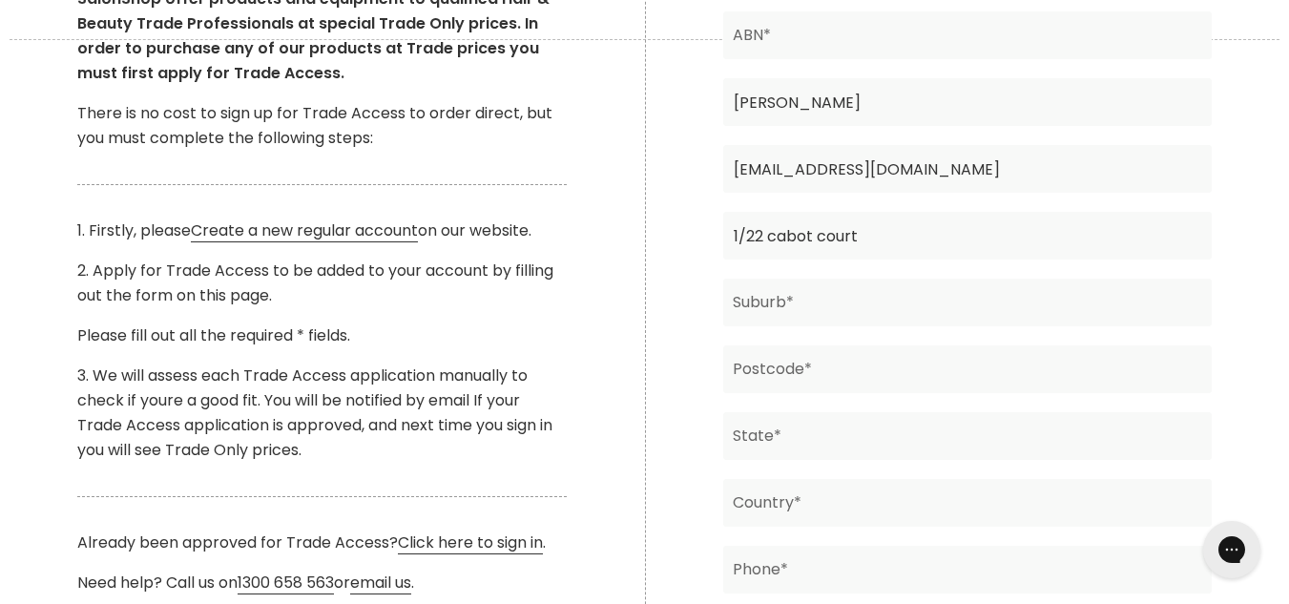
scroll to position [477, 0]
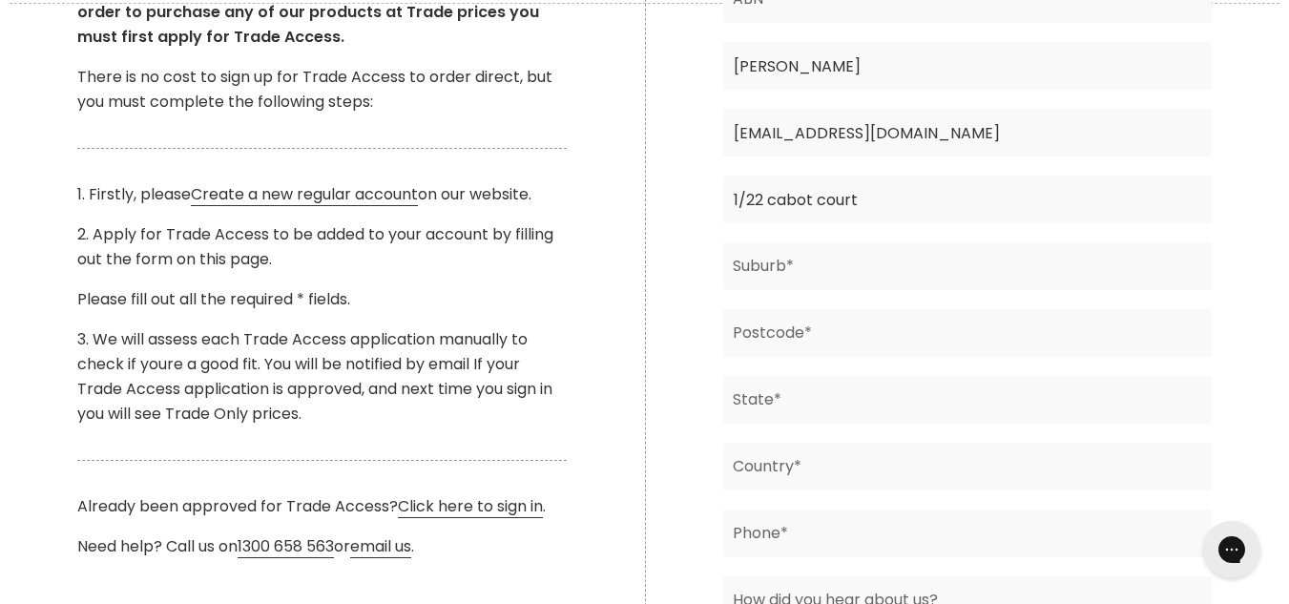
type input "1/22 cabot court"
click at [803, 333] on input "Main content" at bounding box center [967, 333] width 489 height 48
type input "4226"
click at [920, 215] on input "1/22 cabot court" at bounding box center [967, 200] width 489 height 48
type input "1/22 cabot court, Merrimac"
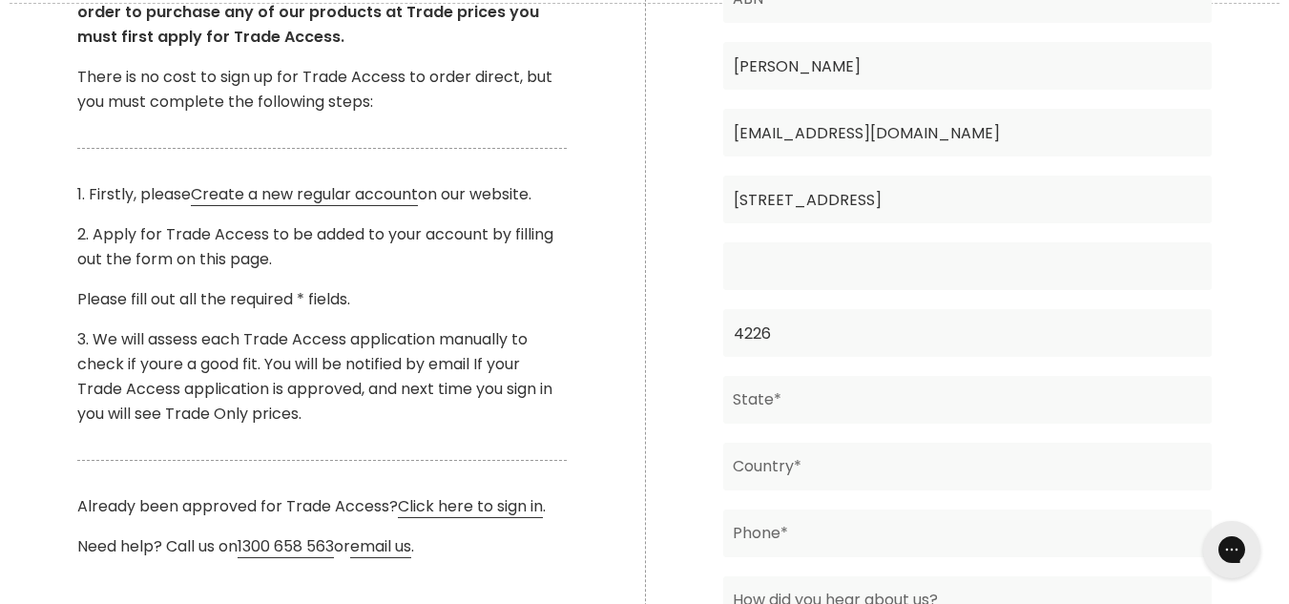
click at [838, 273] on input "Main content" at bounding box center [967, 266] width 489 height 48
type input "Gold Coast"
click at [822, 407] on input "Main content" at bounding box center [967, 400] width 489 height 48
type input "Queensland"
click at [786, 453] on input "Main content" at bounding box center [967, 467] width 489 height 48
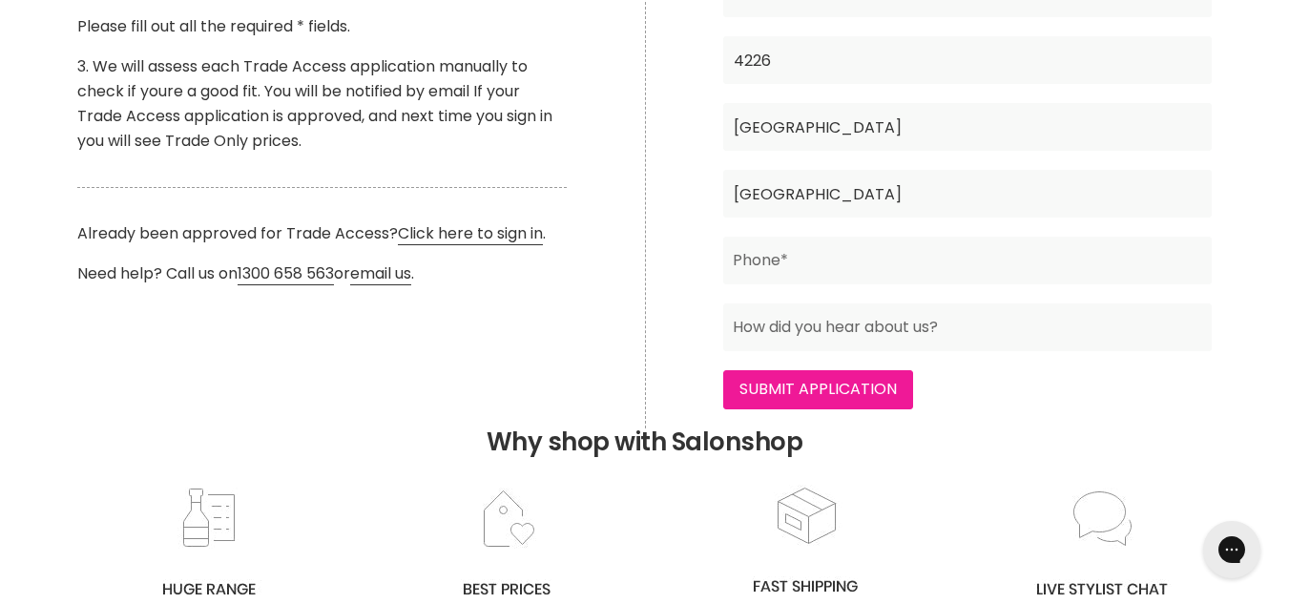
scroll to position [763, 0]
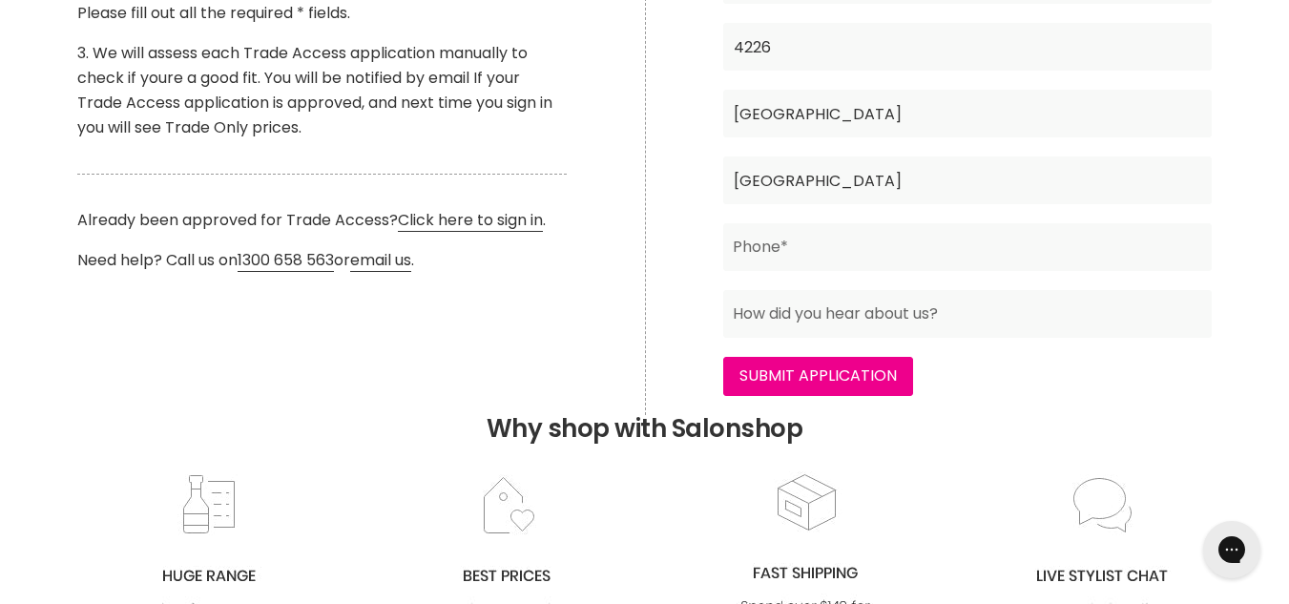
type input "Australia"
click at [798, 254] on input "Main content" at bounding box center [967, 247] width 489 height 48
type input "04040565098"
click at [825, 310] on input "Main content" at bounding box center [967, 314] width 489 height 48
type input "google search."
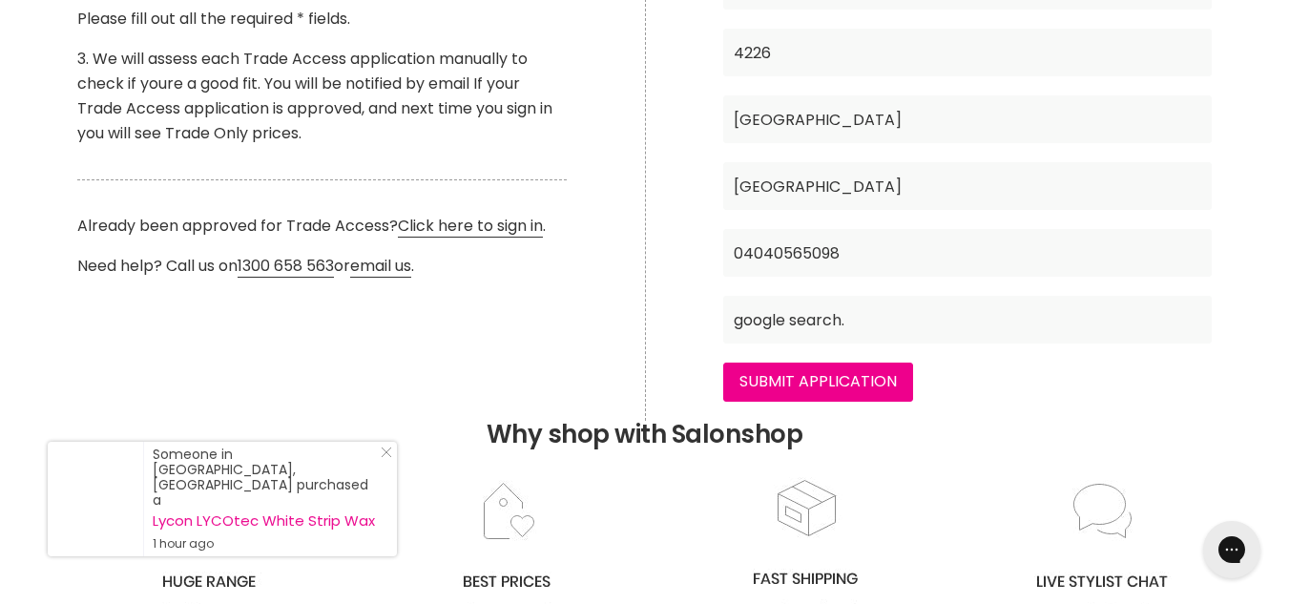
scroll to position [382, 0]
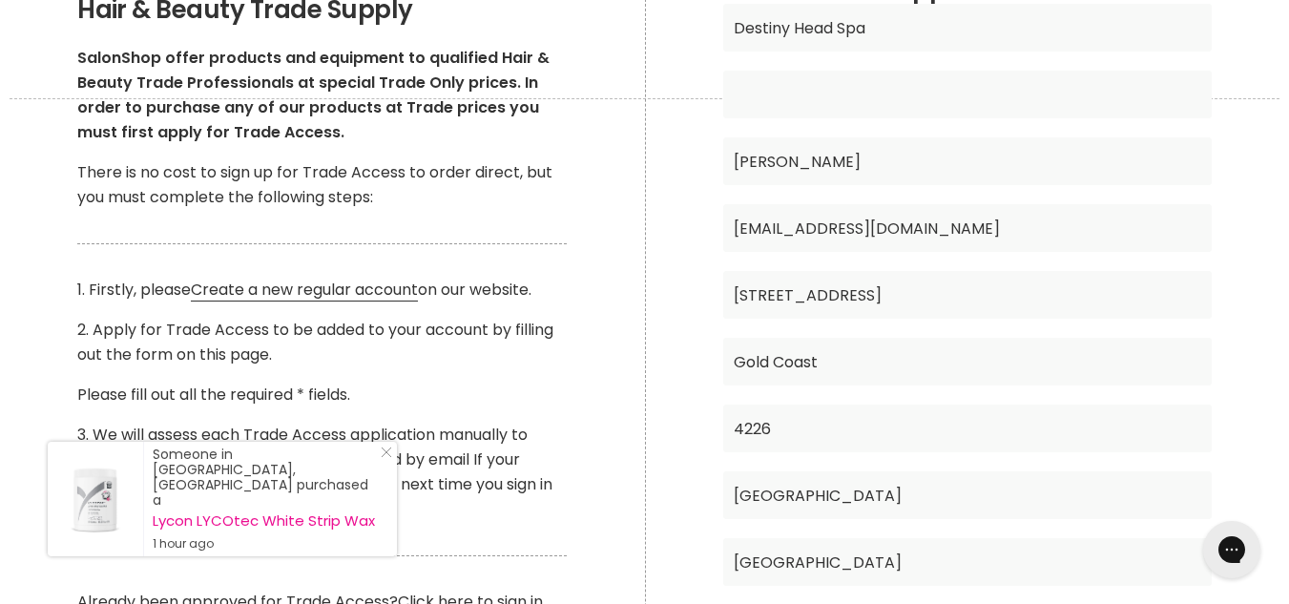
click at [776, 104] on input "Main content" at bounding box center [967, 95] width 489 height 48
paste input "65 593 776 055"
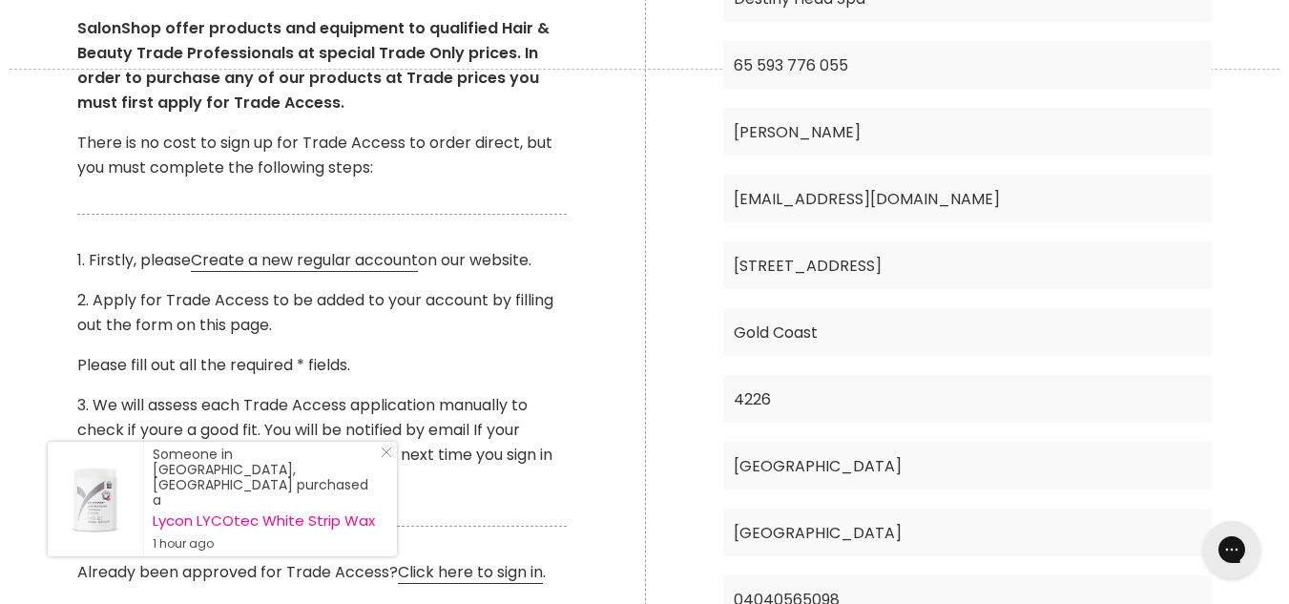
scroll to position [95, 0]
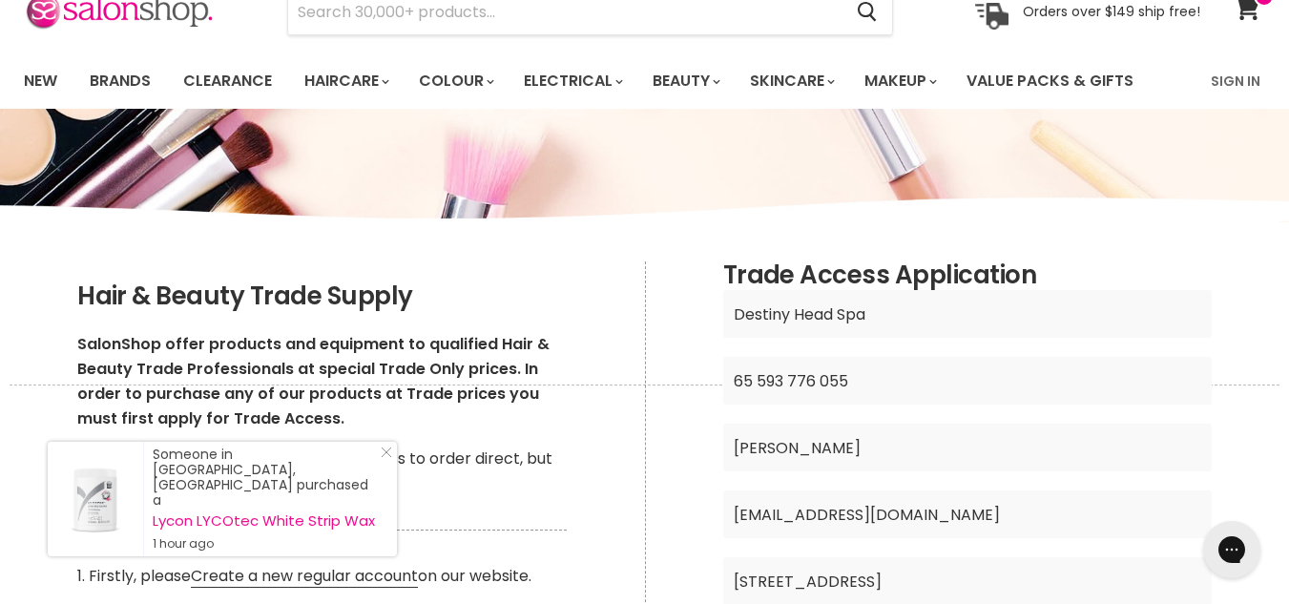
click at [760, 382] on input "65 593 776 055" at bounding box center [967, 381] width 489 height 48
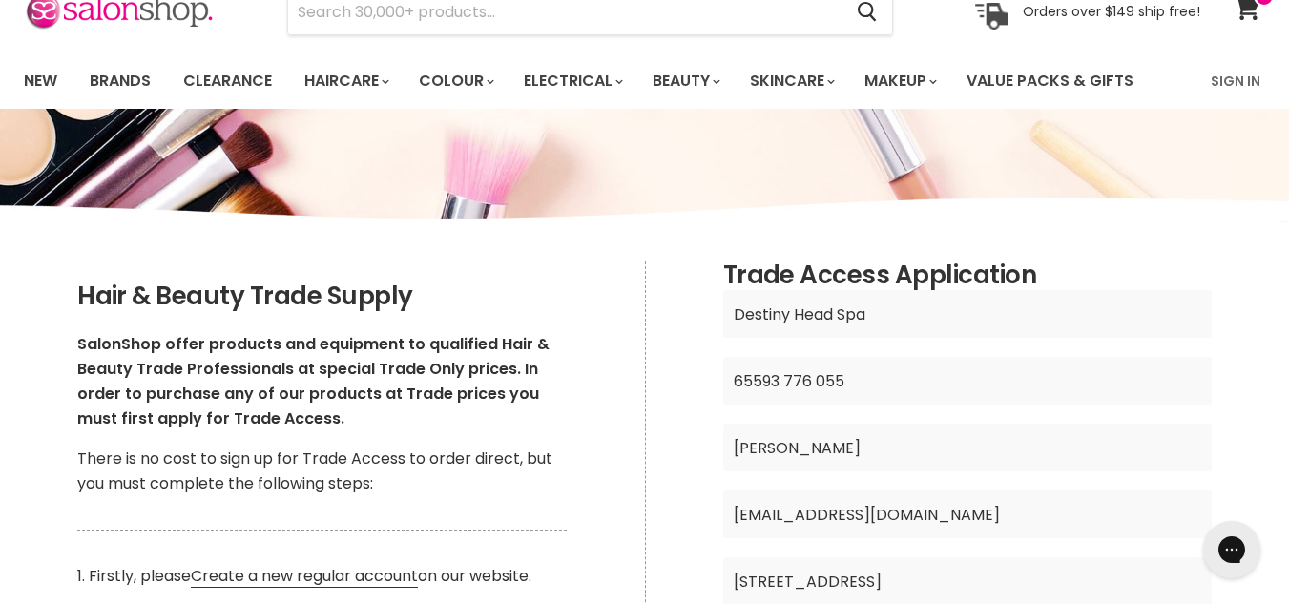
click at [781, 375] on input "65593 776 055" at bounding box center [967, 381] width 489 height 48
click at [812, 375] on input "65593776 055" at bounding box center [967, 381] width 489 height 48
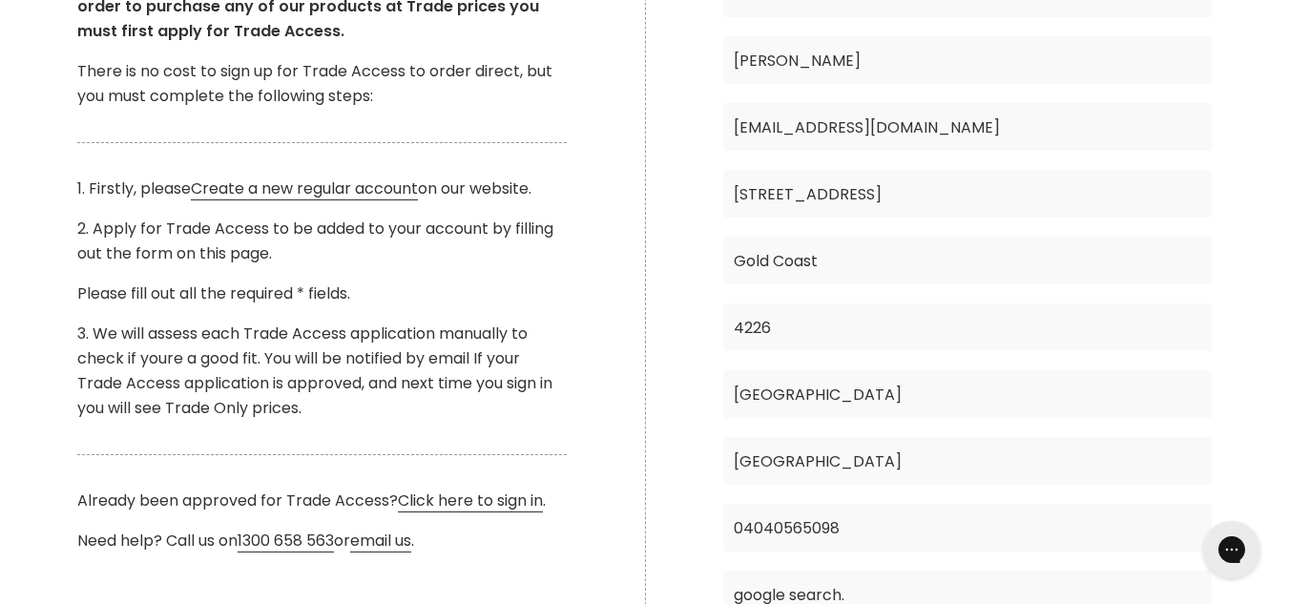
scroll to position [1050, 0]
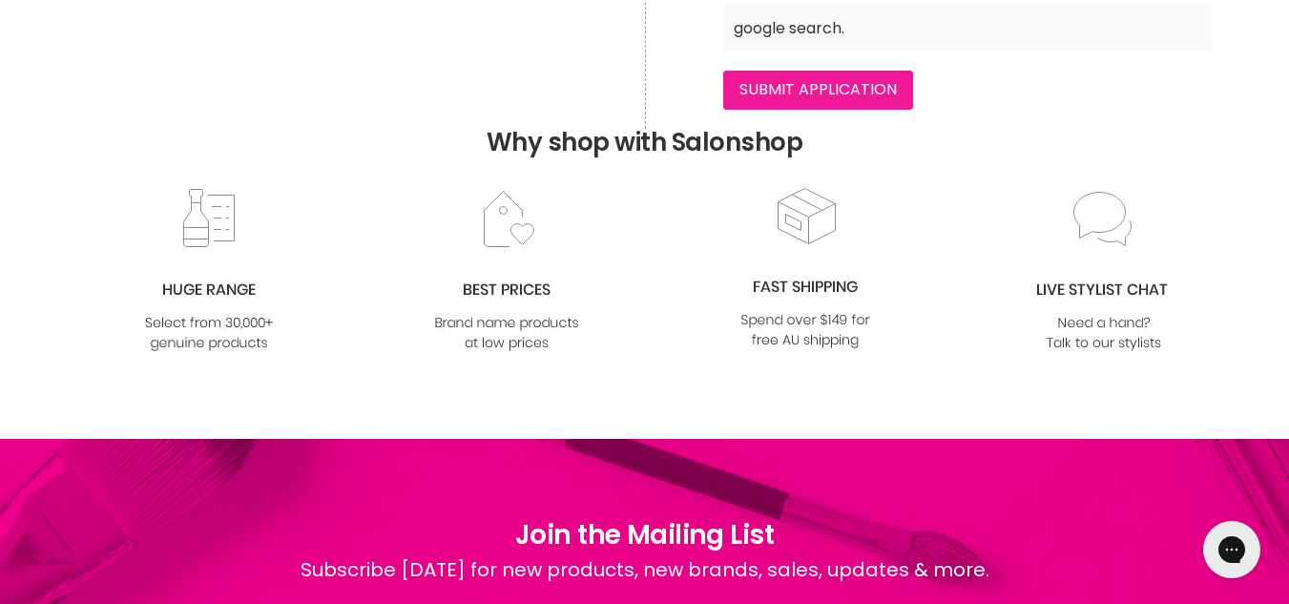
type input "65593776055"
click at [875, 102] on input "Submit Application" at bounding box center [818, 90] width 190 height 38
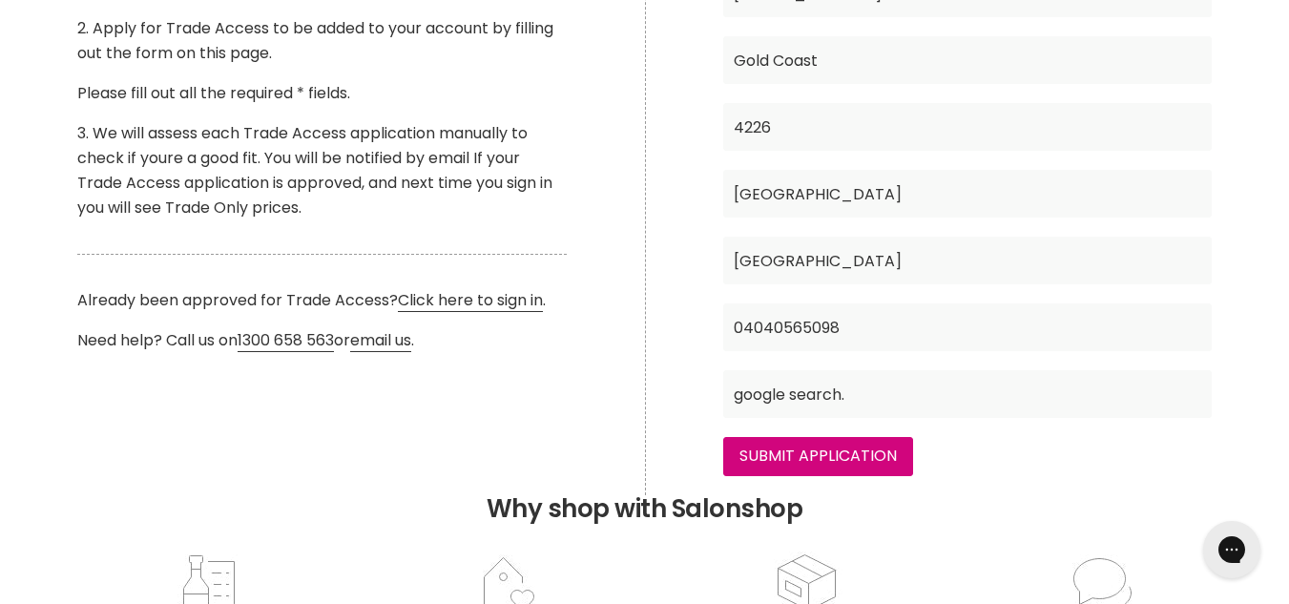
scroll to position [668, 0]
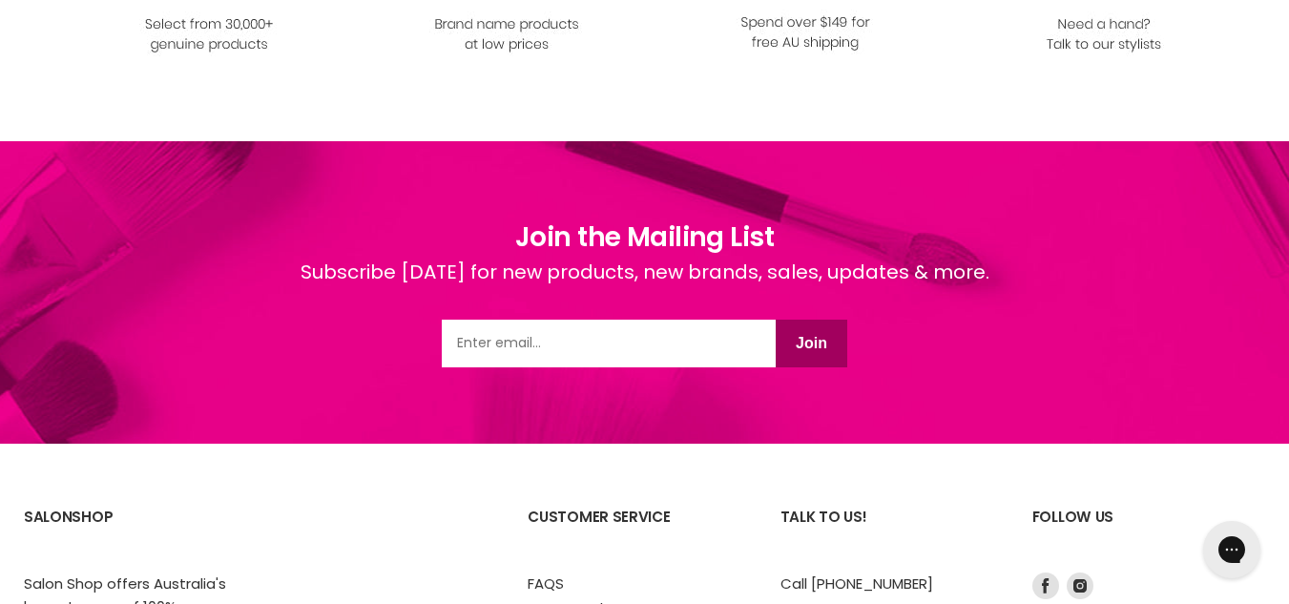
scroll to position [1204, 0]
